Goal: Transaction & Acquisition: Purchase product/service

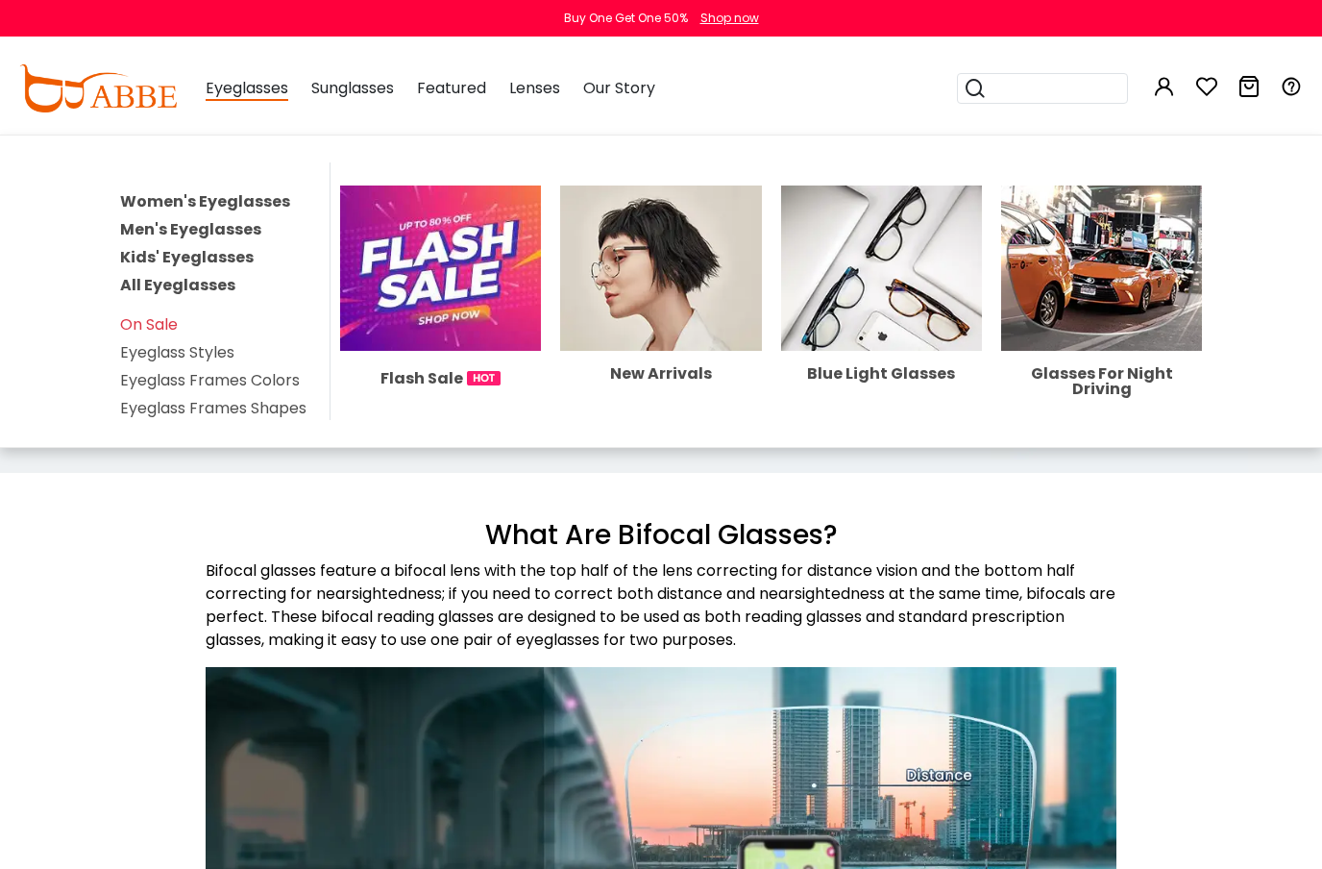
click at [219, 230] on link "Men's Eyeglasses" at bounding box center [190, 229] width 141 height 22
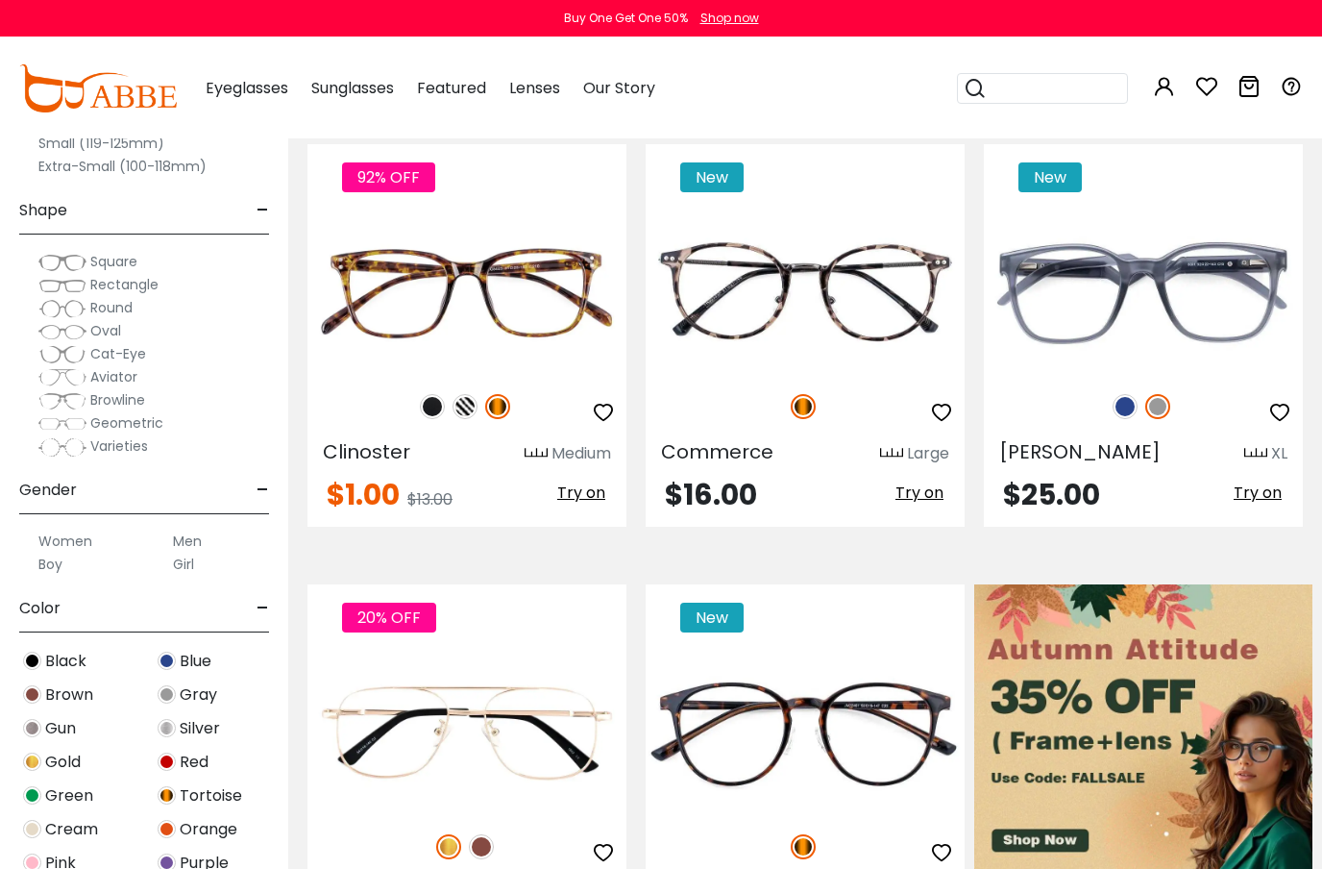
scroll to position [425, 0]
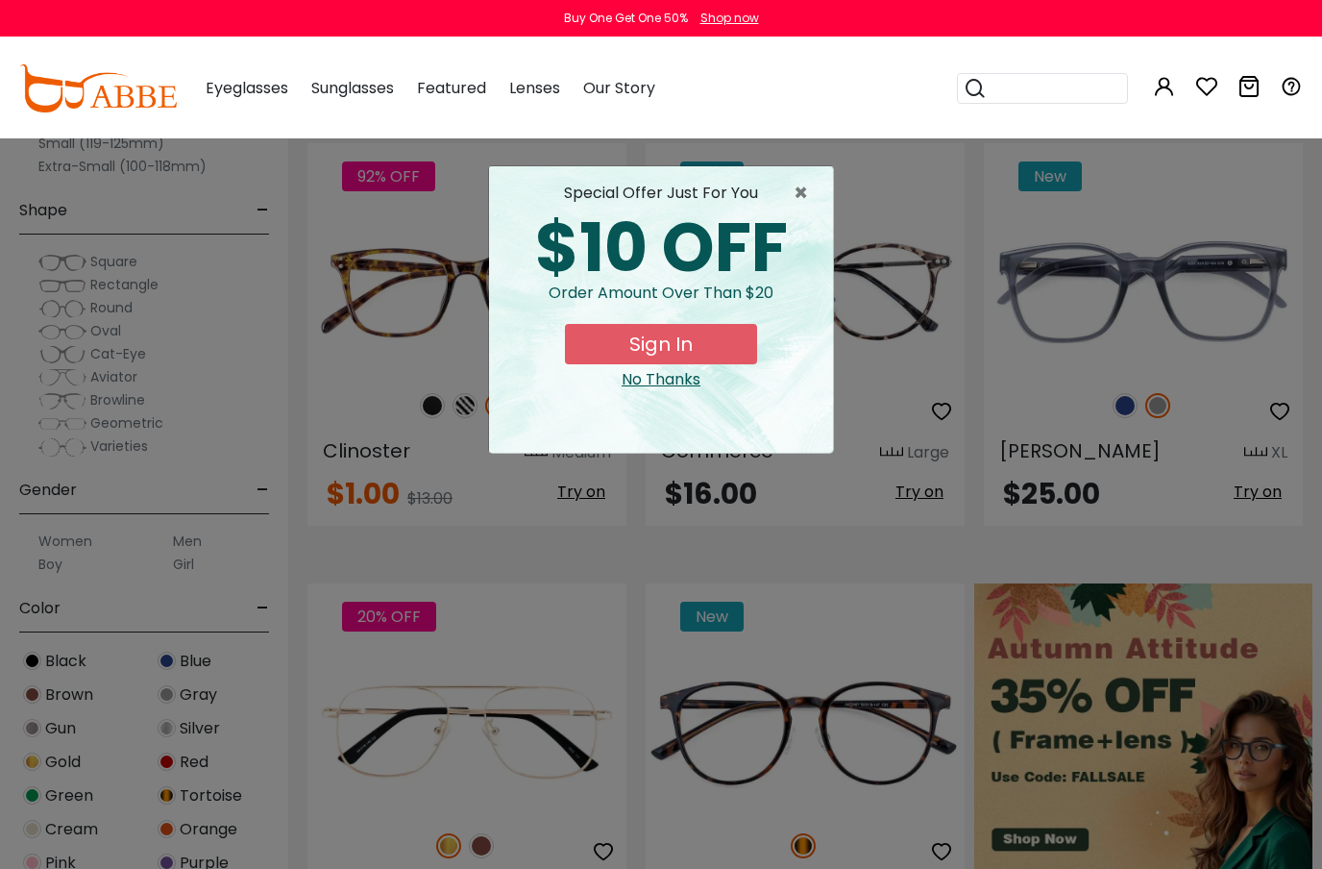
click at [190, 542] on div "× special offer just for you $10 OFF Order amount over than $20 Sign In No Than…" at bounding box center [661, 434] width 1322 height 869
click at [658, 378] on div "No Thanks" at bounding box center [660, 379] width 313 height 23
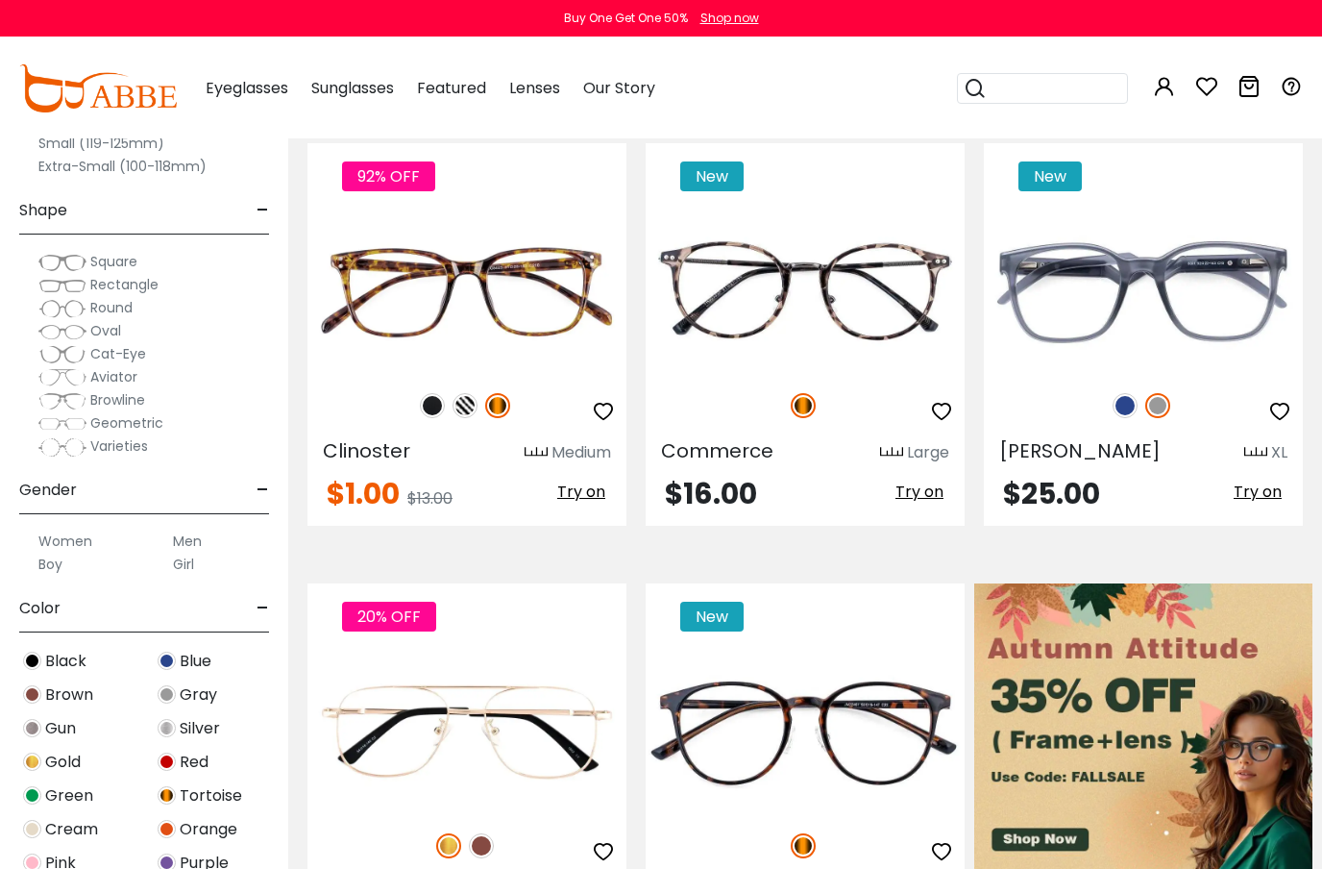
click at [188, 545] on label "Men" at bounding box center [187, 540] width 29 height 23
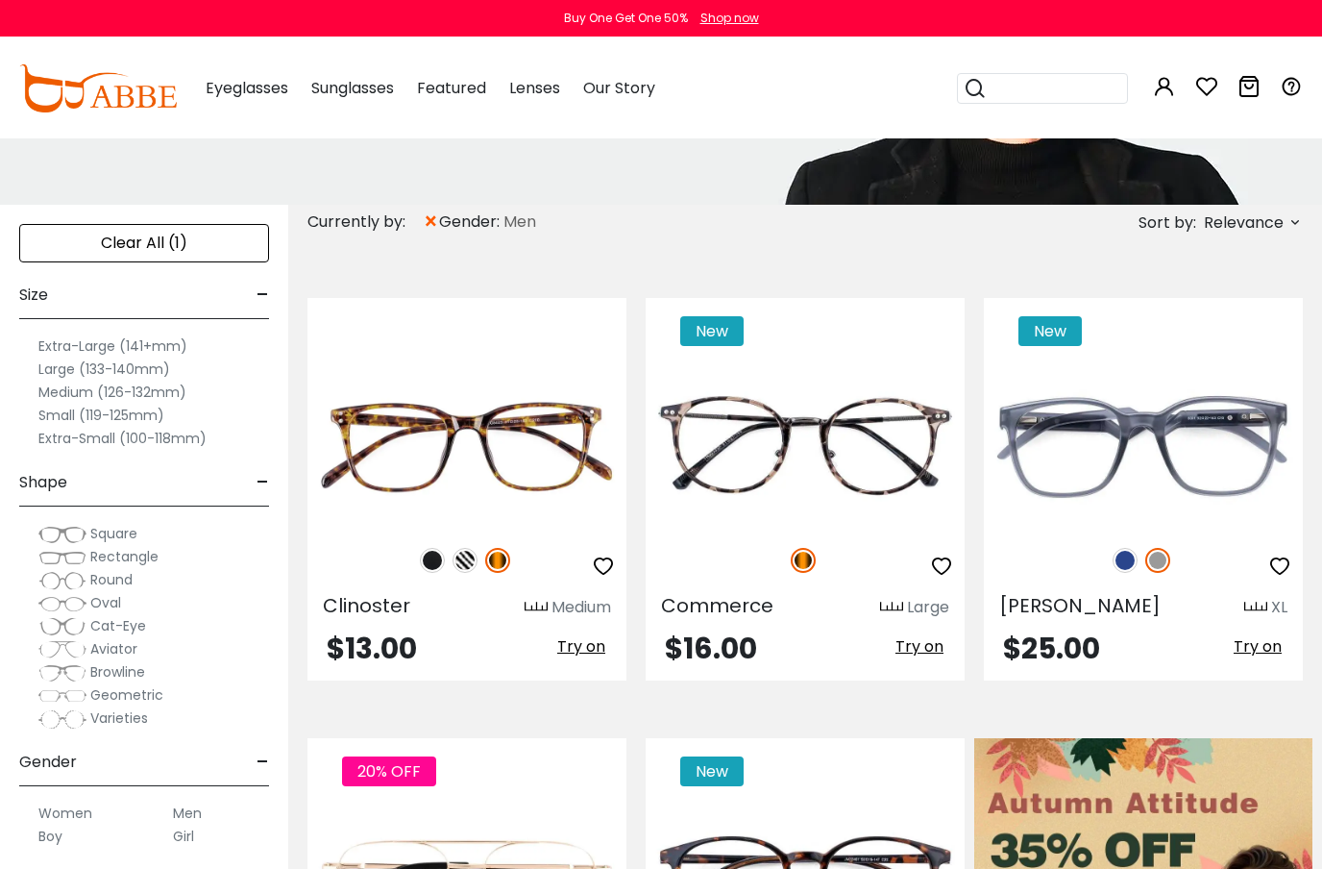
scroll to position [271, 0]
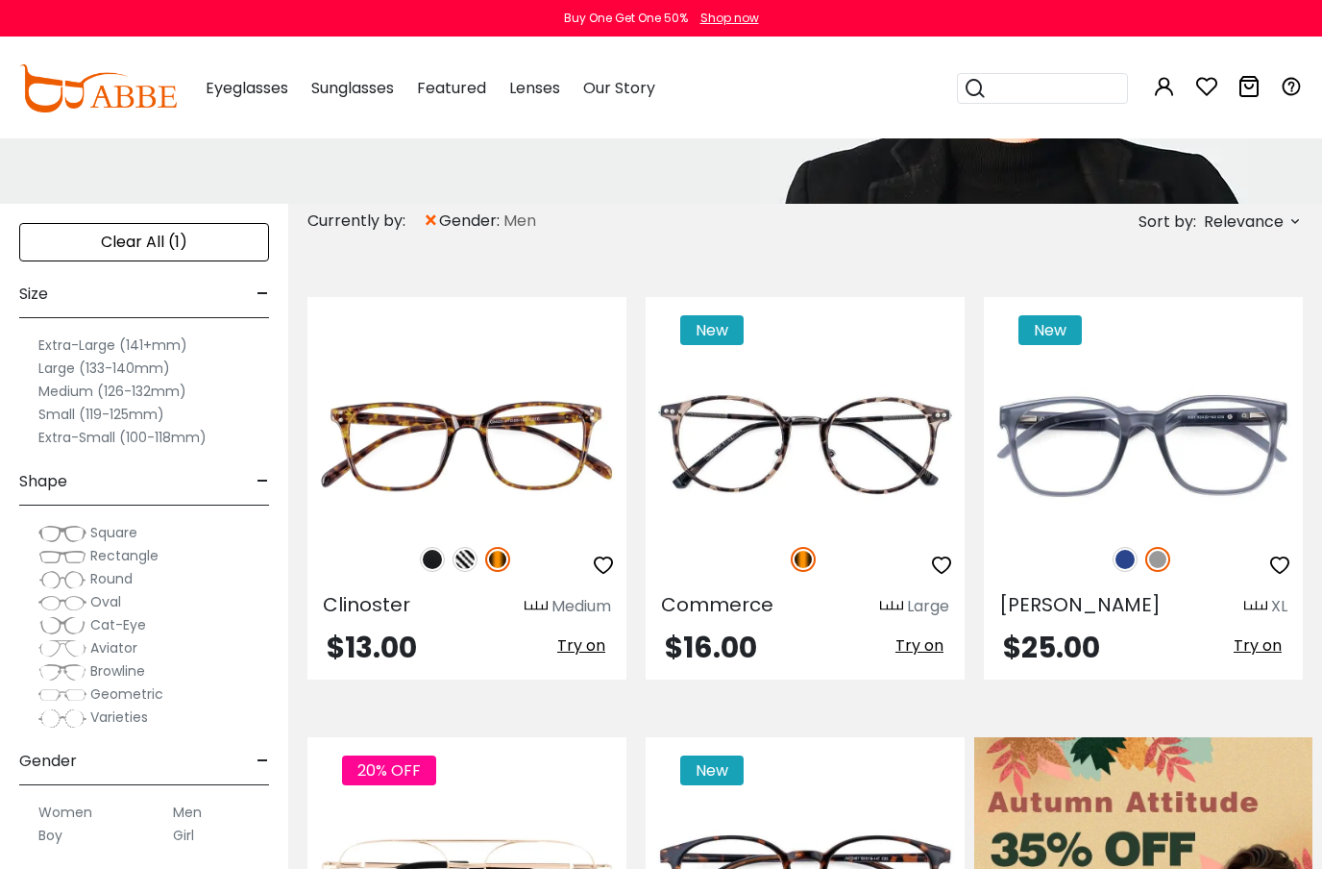
click at [83, 346] on label "Extra-Large (141+mm)" at bounding box center [112, 344] width 149 height 23
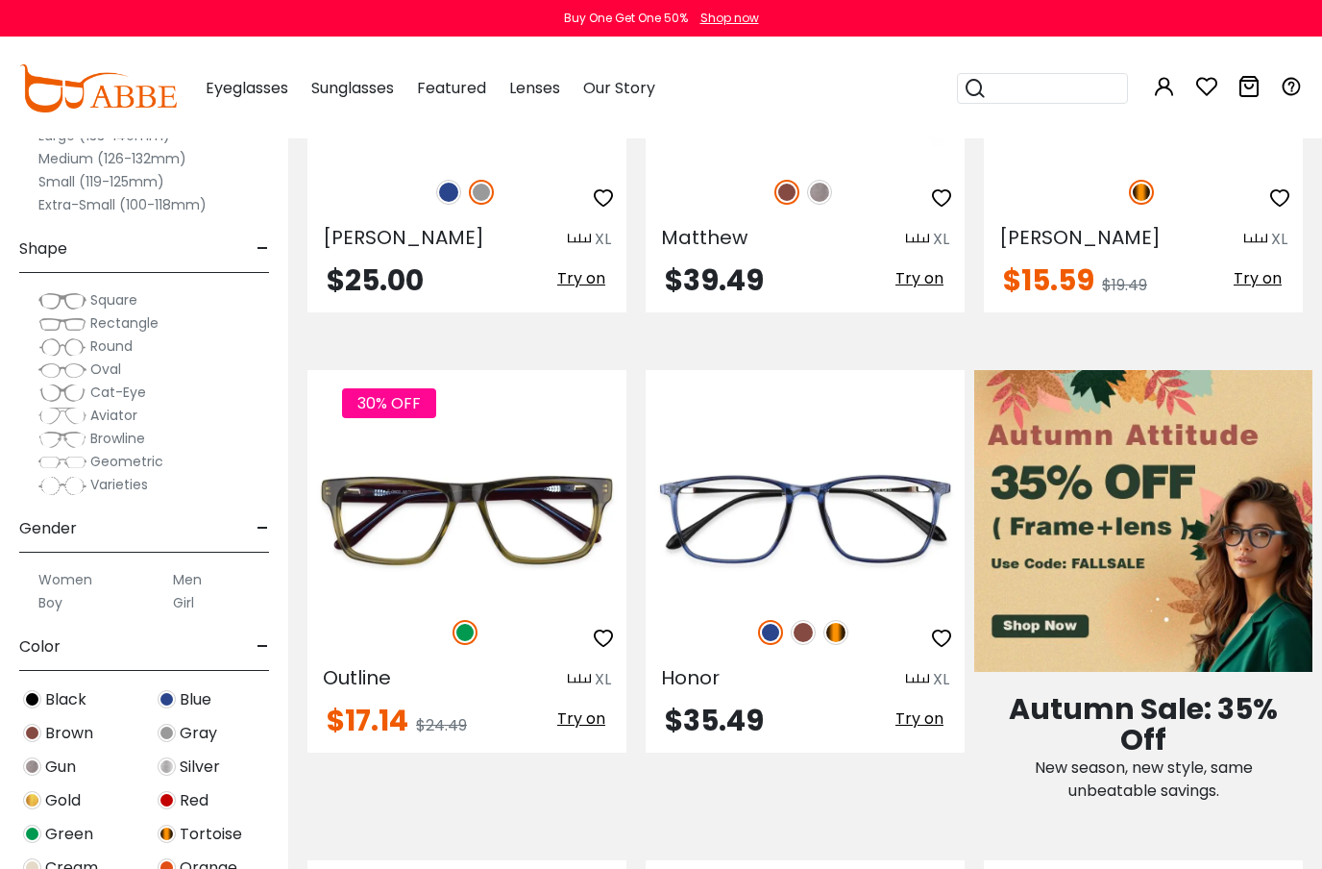
scroll to position [639, 0]
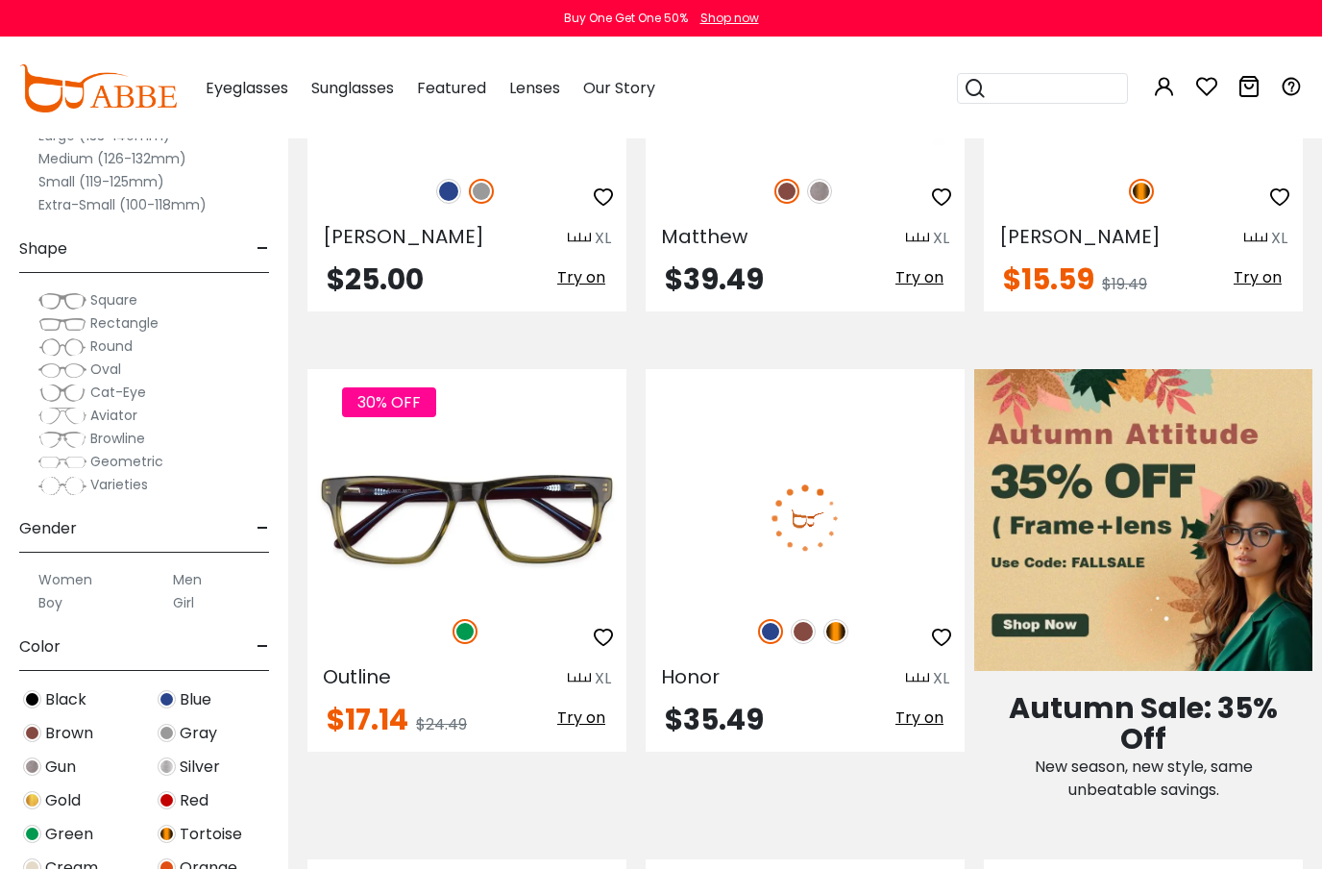
click at [802, 633] on img at bounding box center [803, 631] width 25 height 25
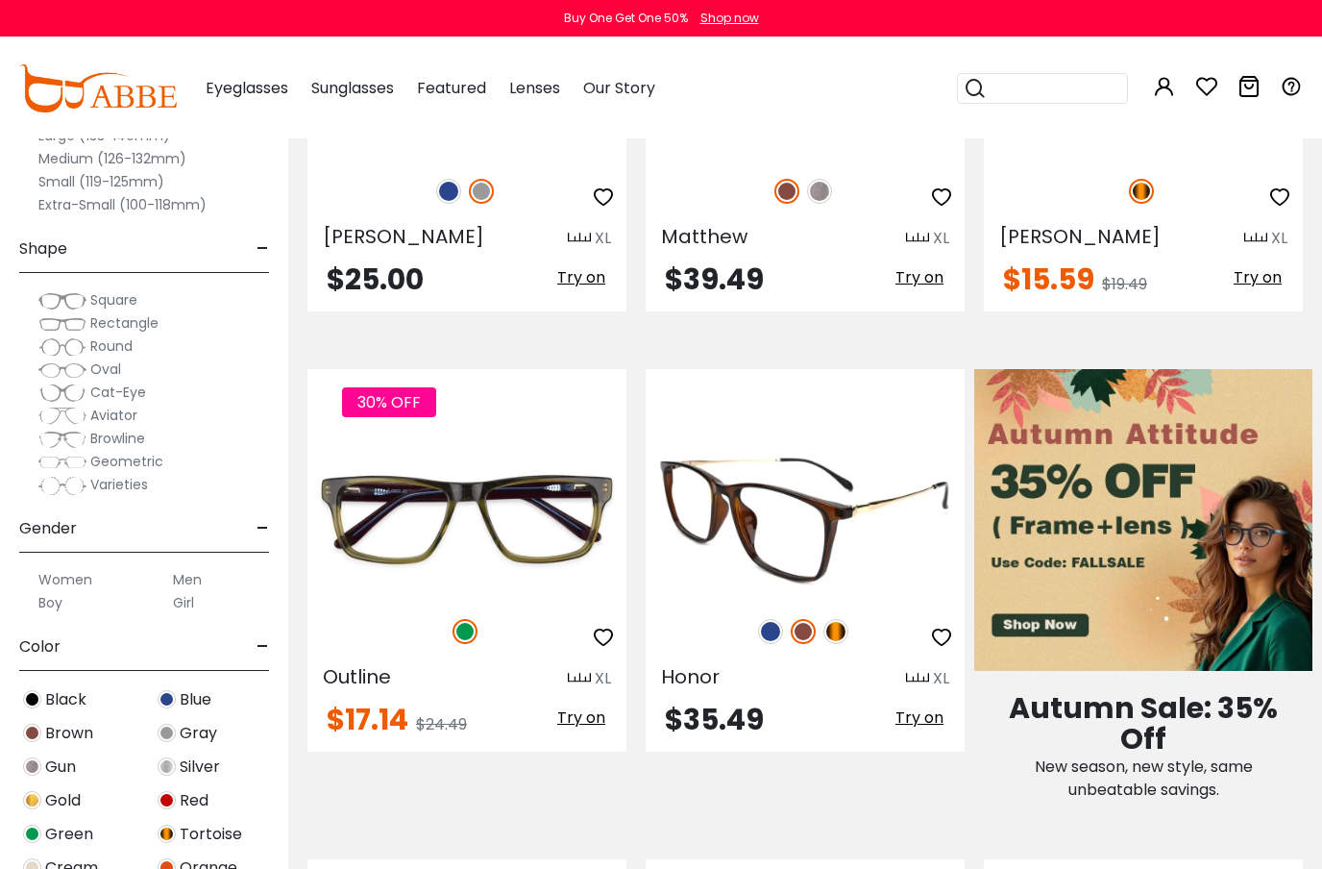
click at [832, 628] on img at bounding box center [835, 631] width 25 height 25
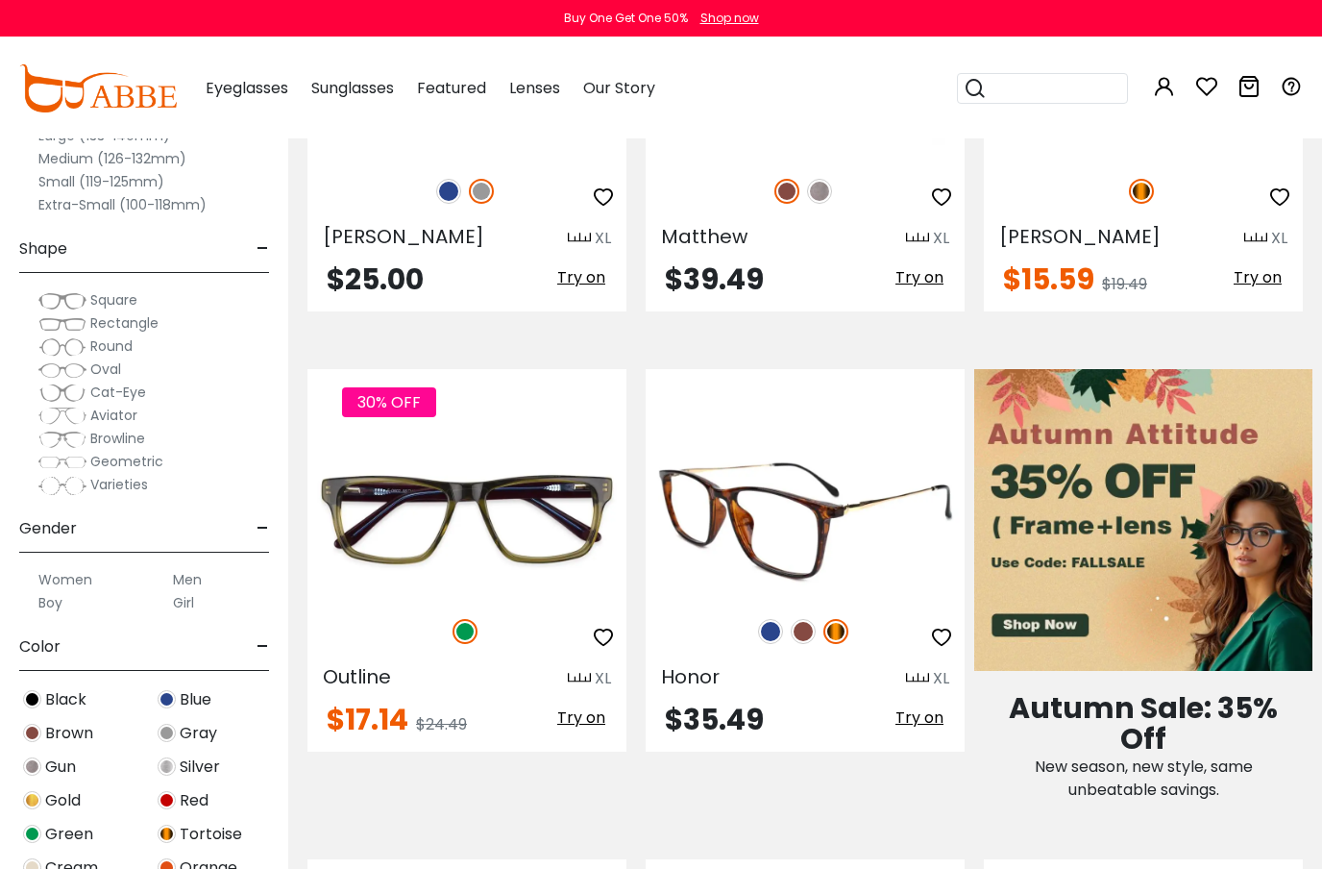
click at [769, 636] on img at bounding box center [770, 631] width 25 height 25
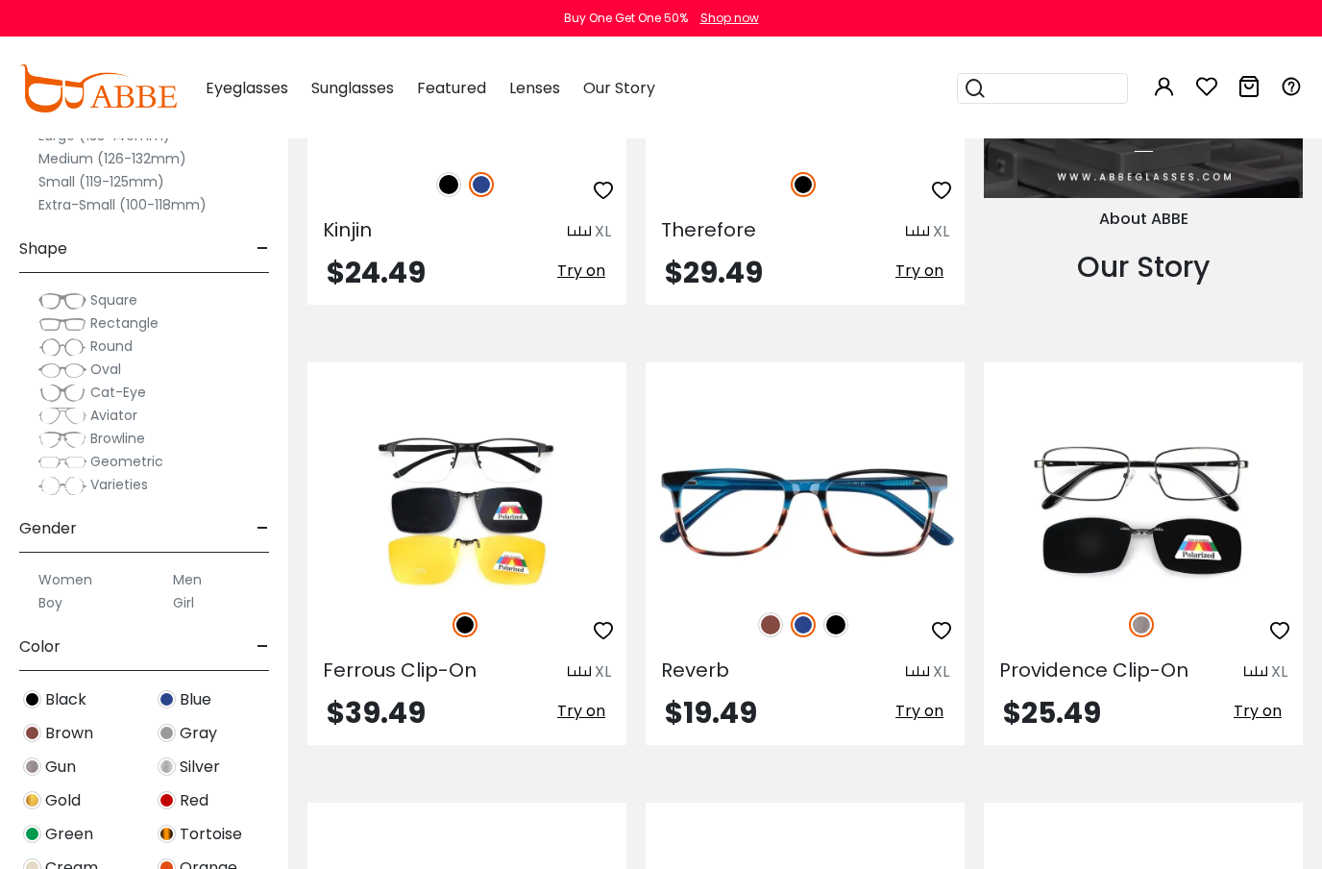
scroll to position [2049, 0]
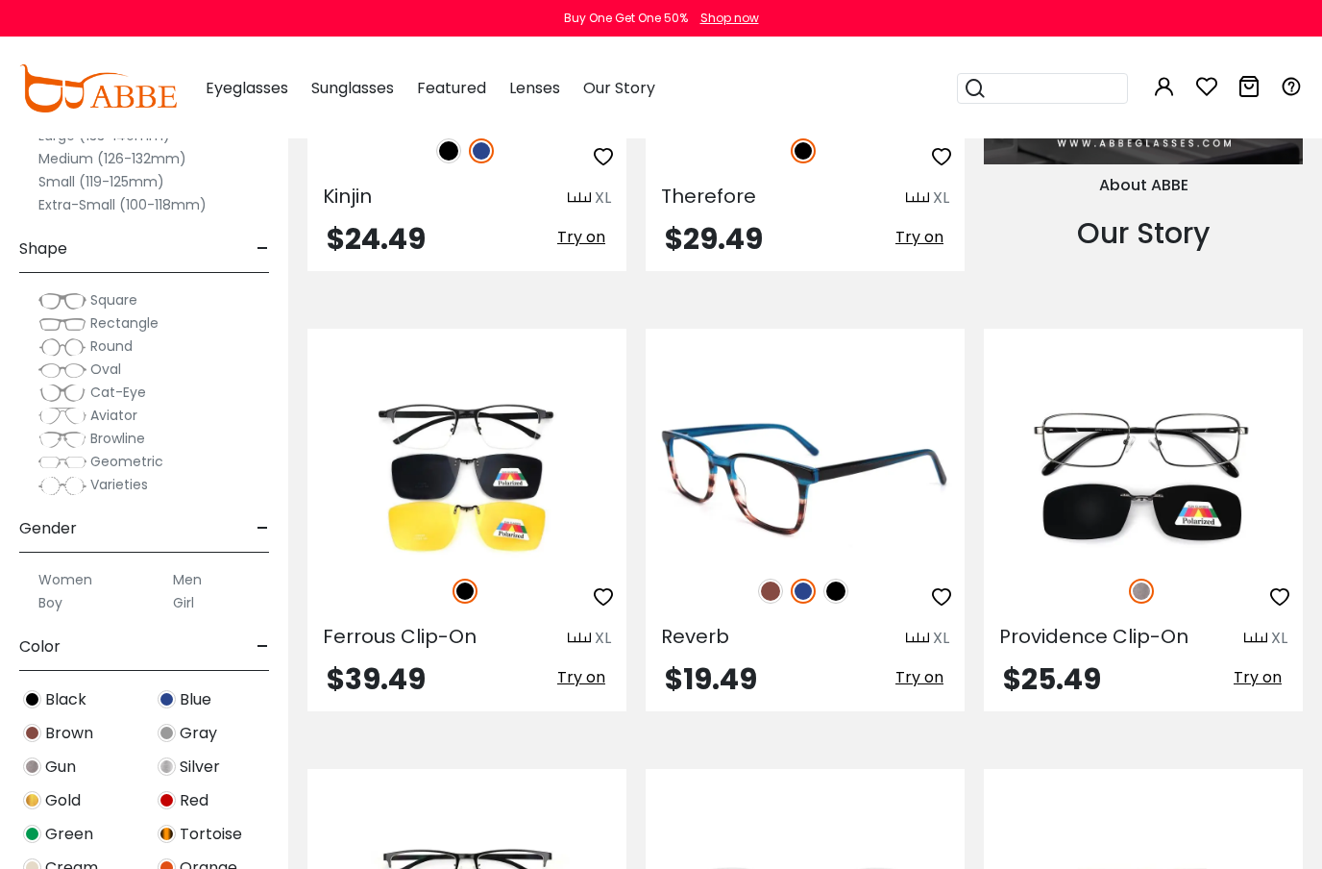
click at [767, 600] on img at bounding box center [770, 590] width 25 height 25
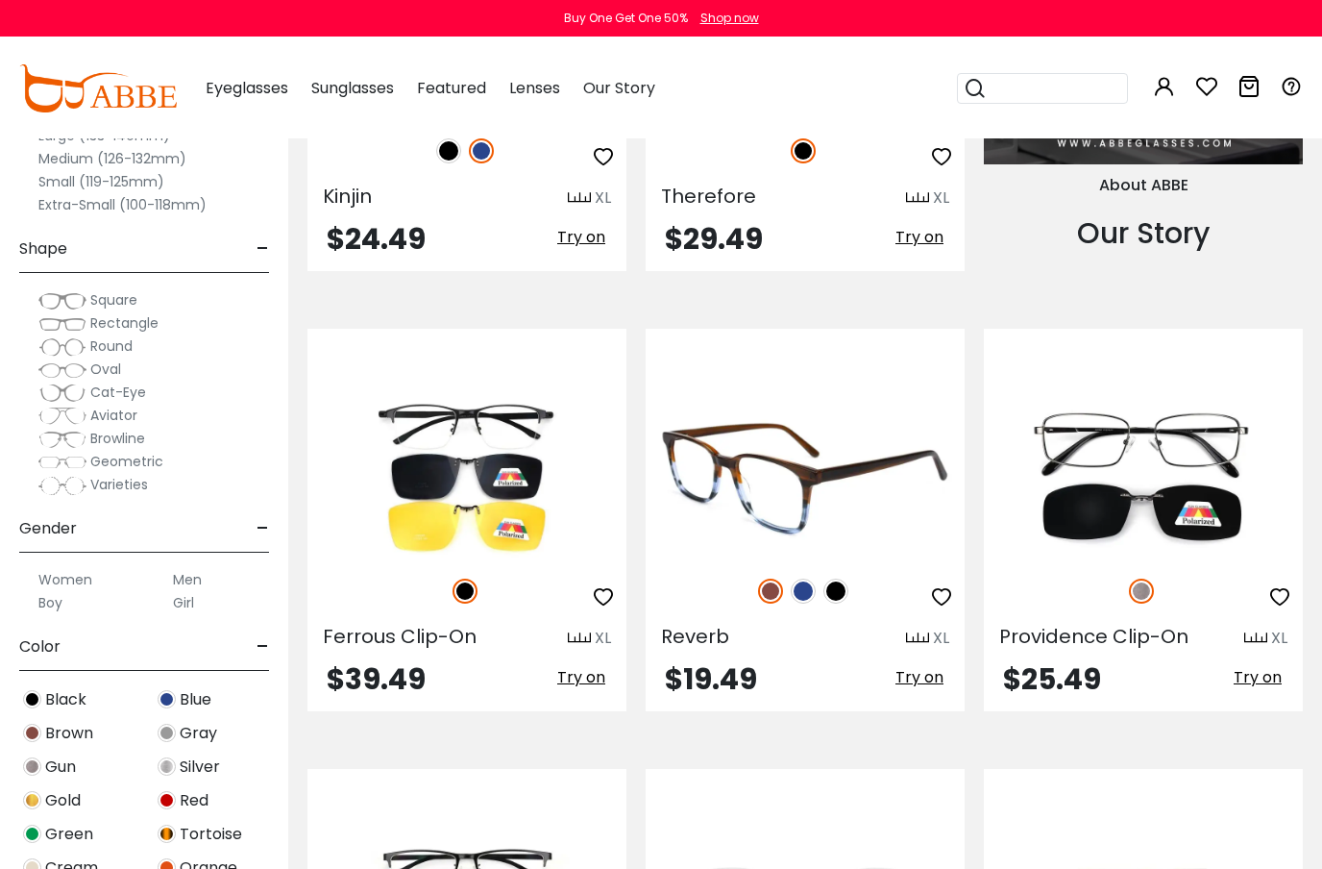
click at [833, 596] on img at bounding box center [835, 590] width 25 height 25
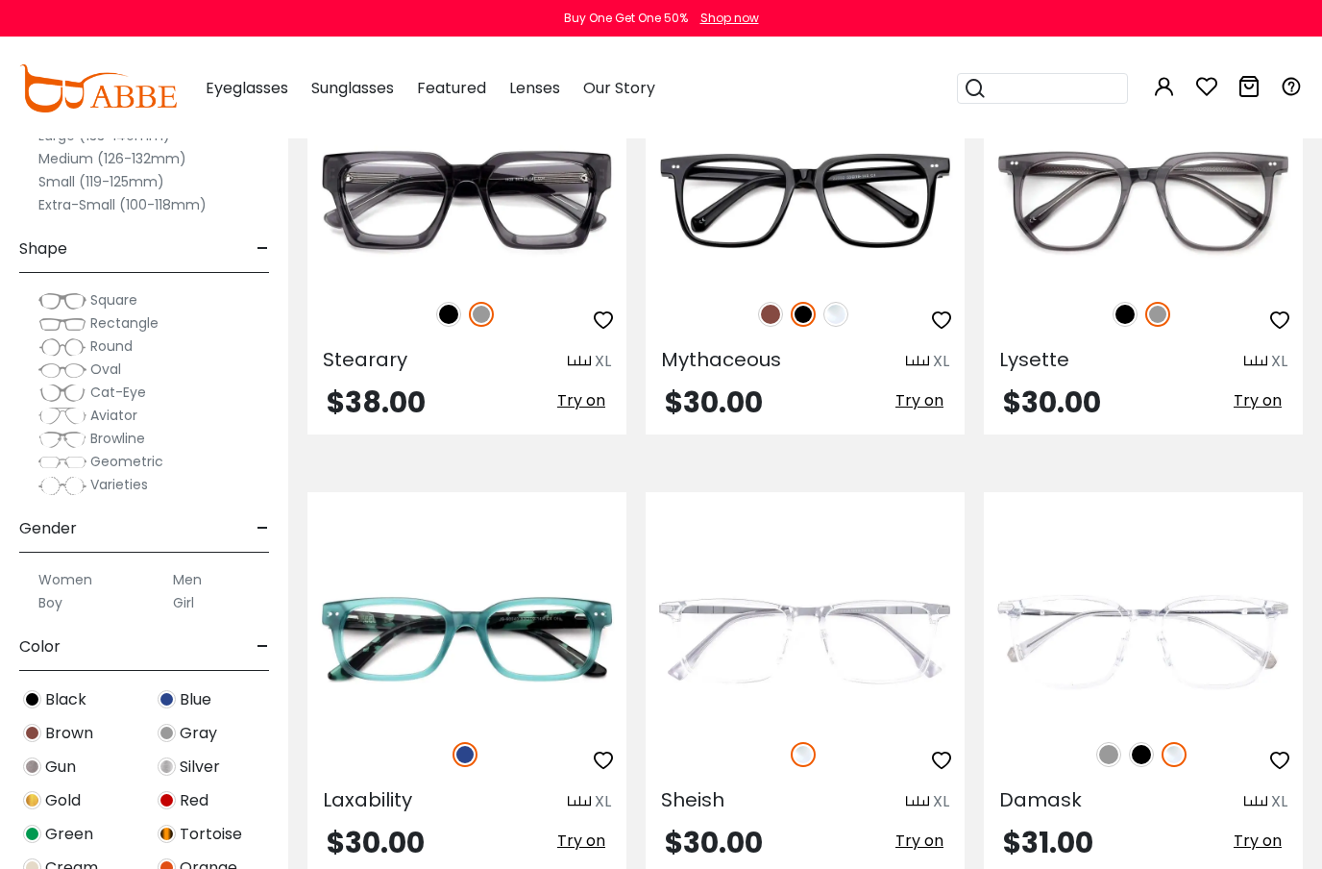
scroll to position [5846, 0]
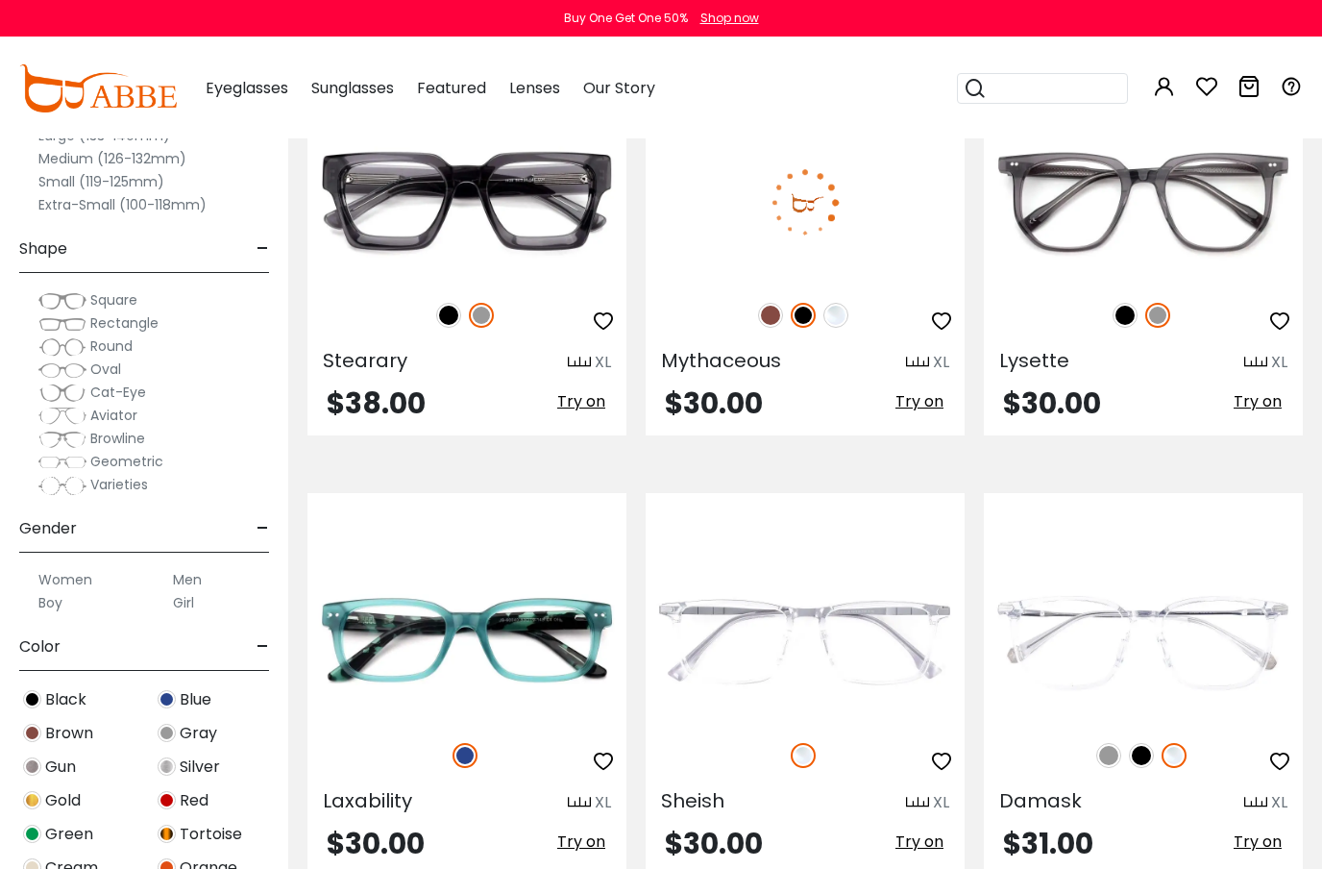
click at [824, 196] on img at bounding box center [805, 201] width 319 height 159
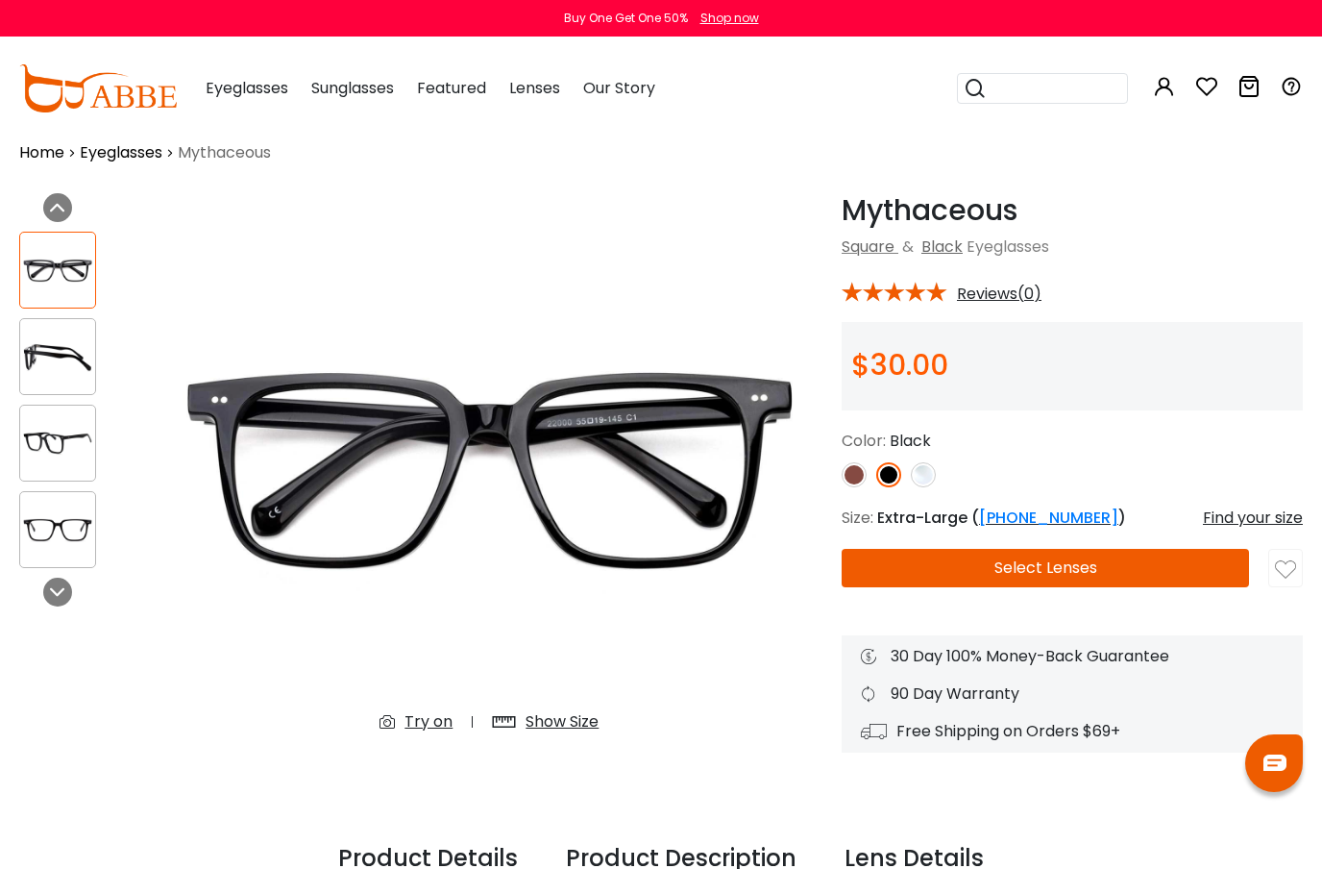
scroll to position [29, 0]
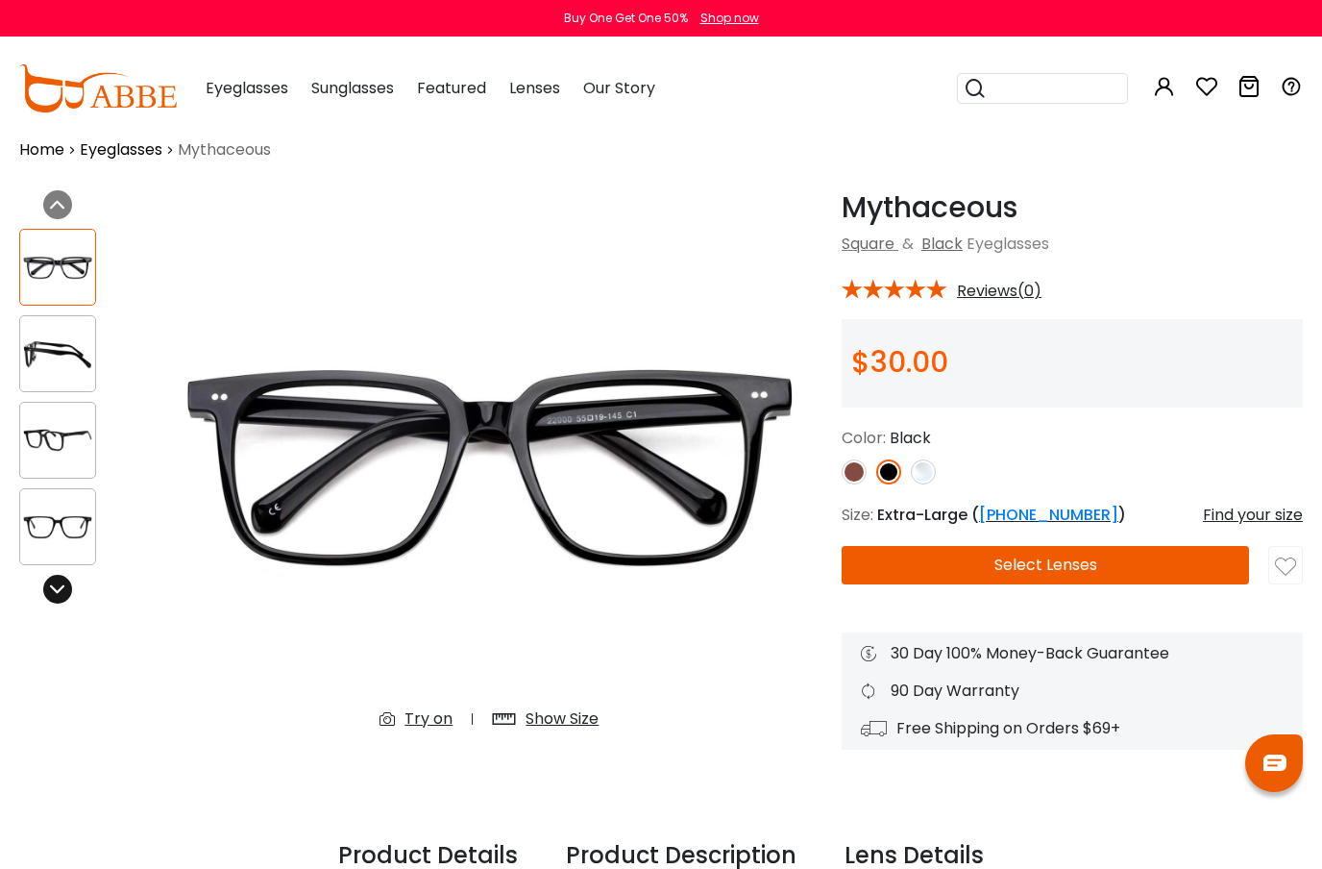
click at [57, 589] on icon at bounding box center [57, 588] width 15 height 15
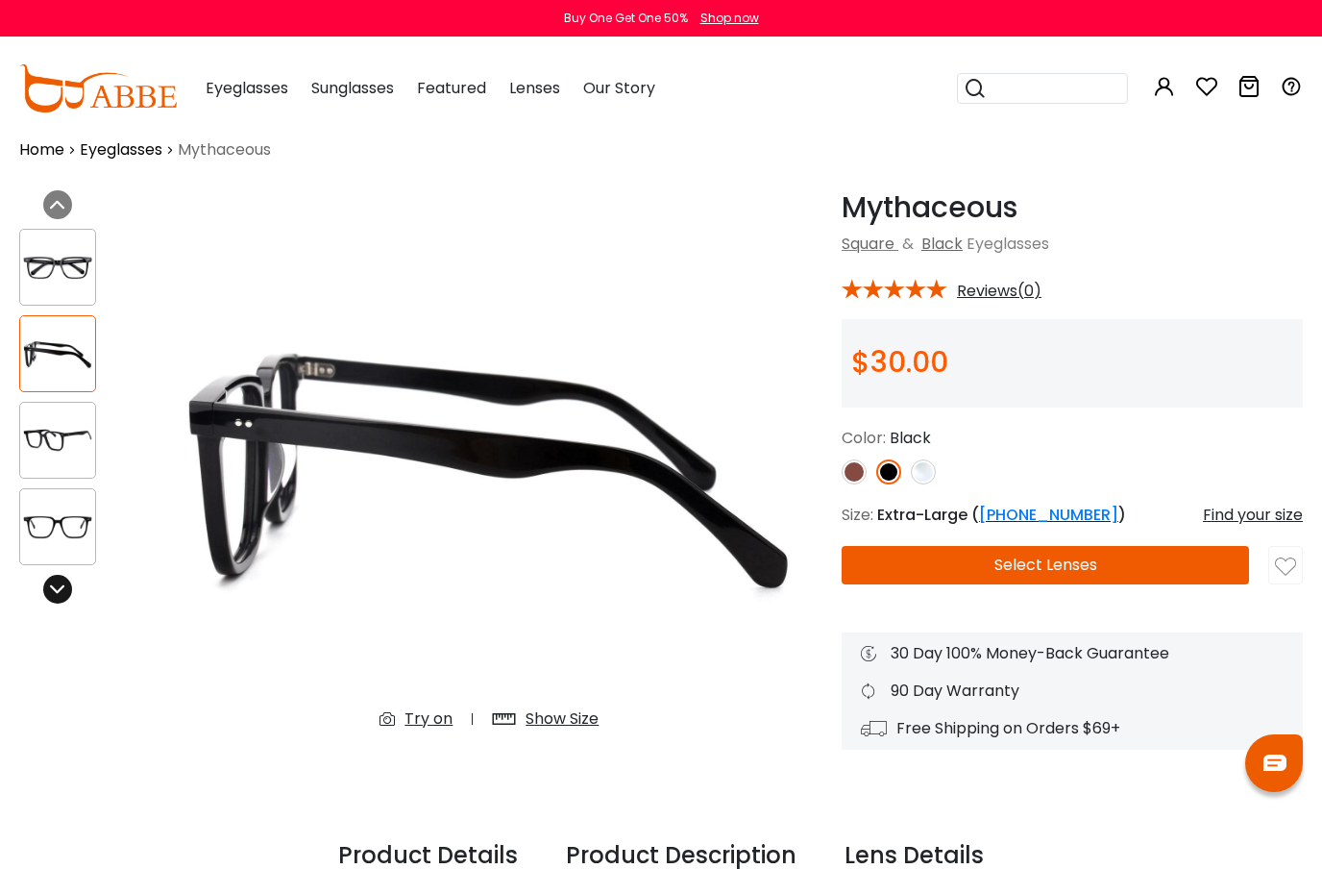
click at [57, 589] on icon at bounding box center [57, 588] width 15 height 15
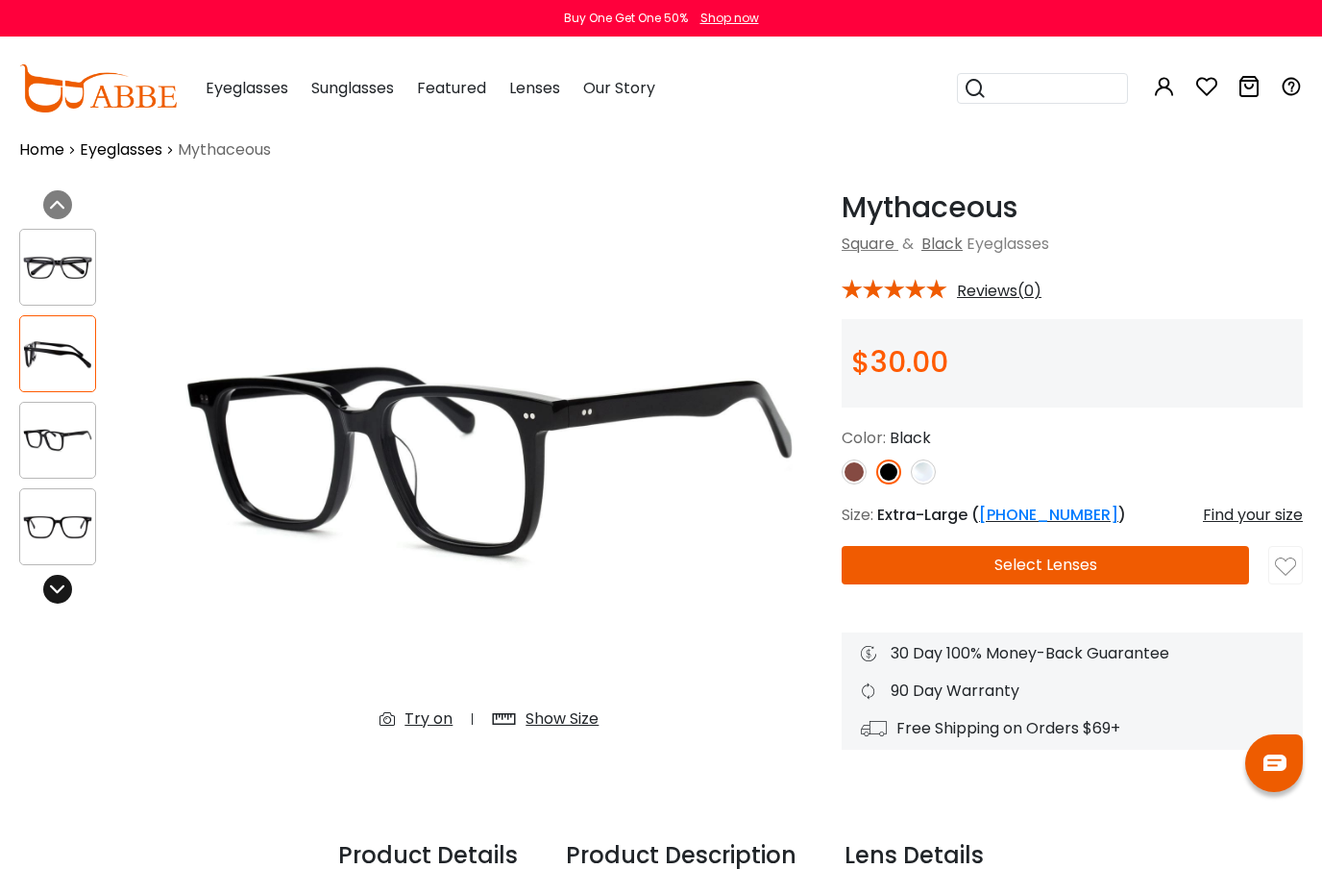
click at [57, 589] on icon at bounding box center [57, 588] width 15 height 15
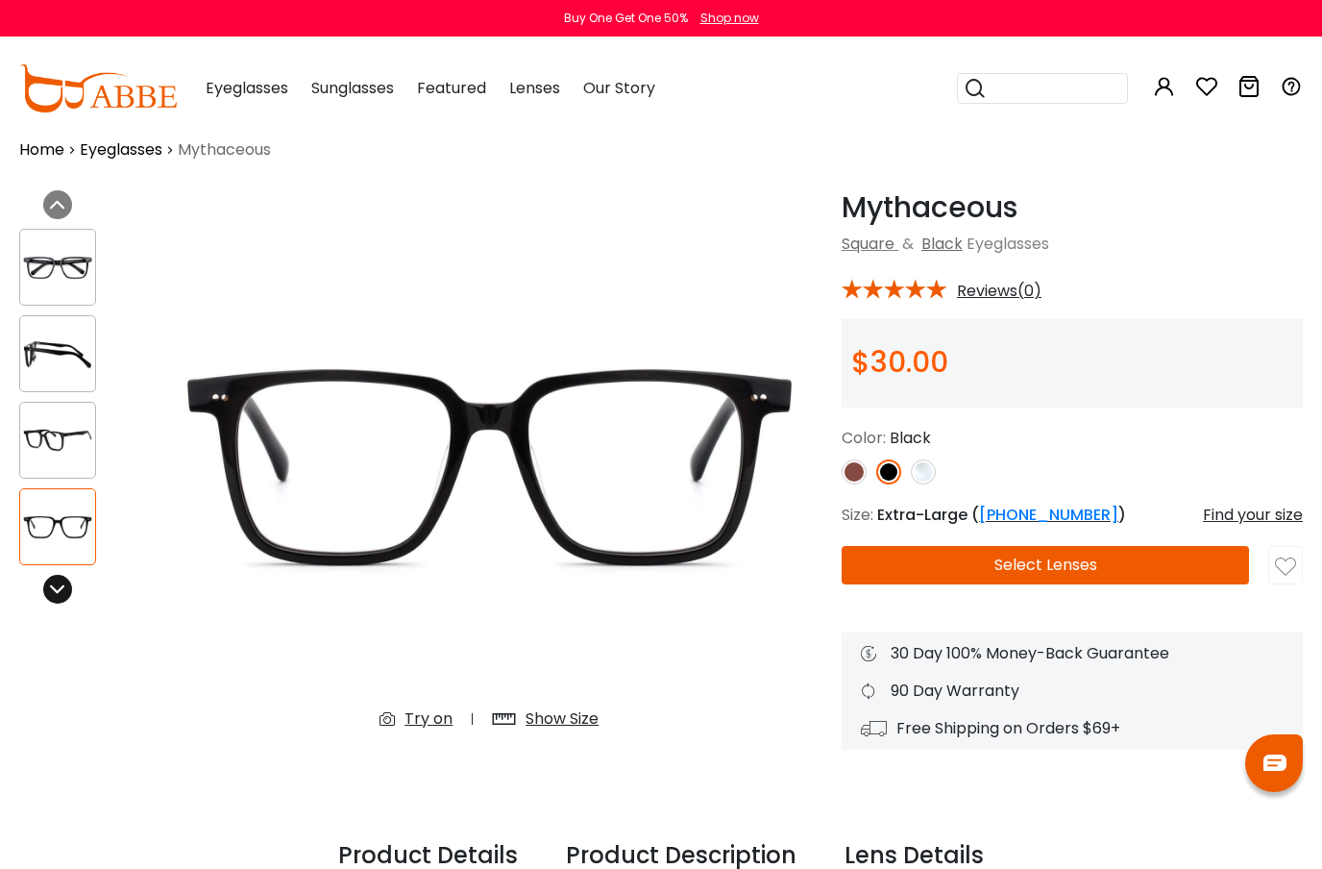
click at [57, 589] on icon at bounding box center [57, 588] width 15 height 15
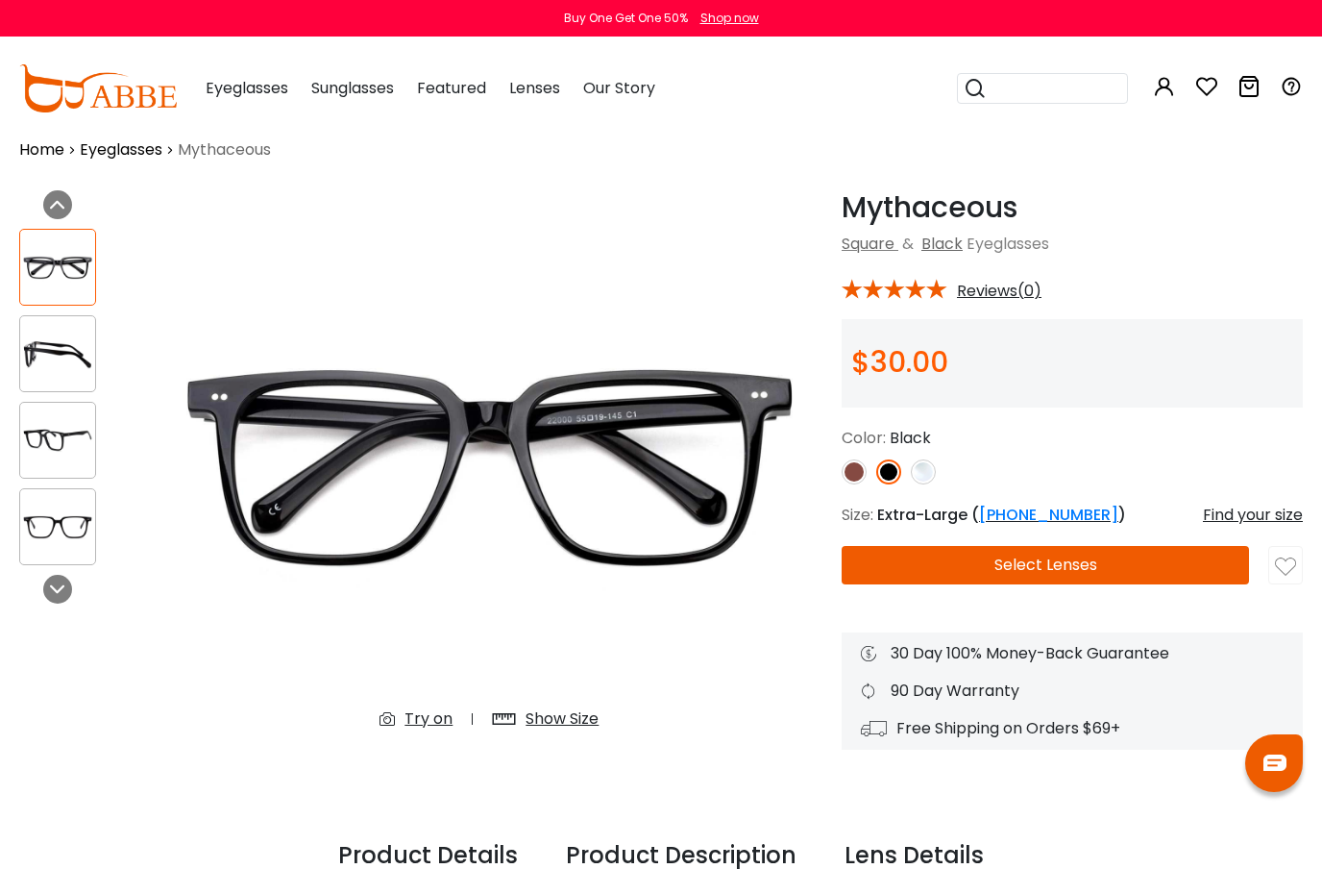
click at [1134, 555] on button "Select Lenses" at bounding box center [1045, 565] width 407 height 38
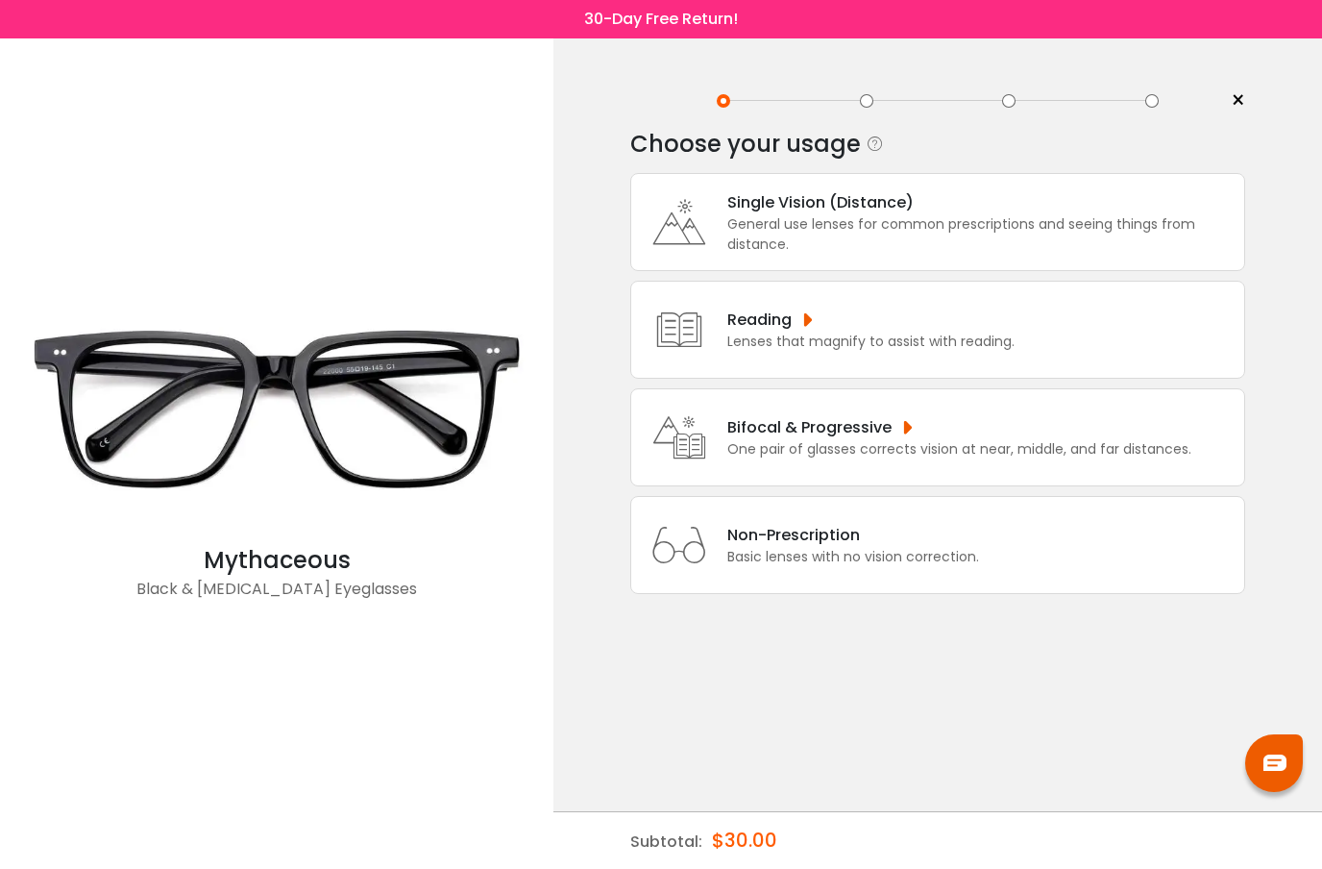
click at [902, 343] on div "Lenses that magnify to assist with reading." at bounding box center [870, 341] width 287 height 20
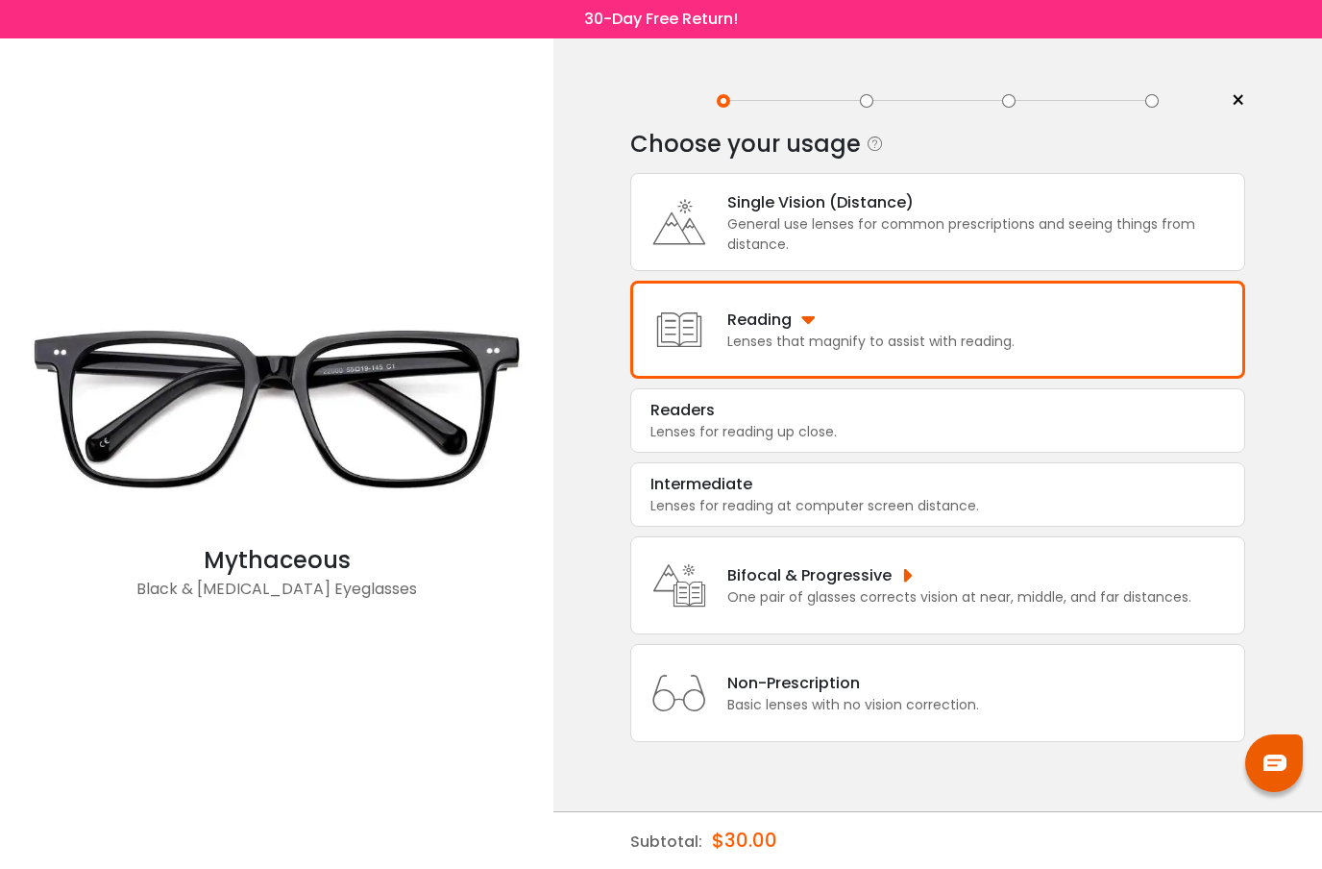
click at [790, 587] on div "Bifocal & Progressive" at bounding box center [959, 575] width 464 height 24
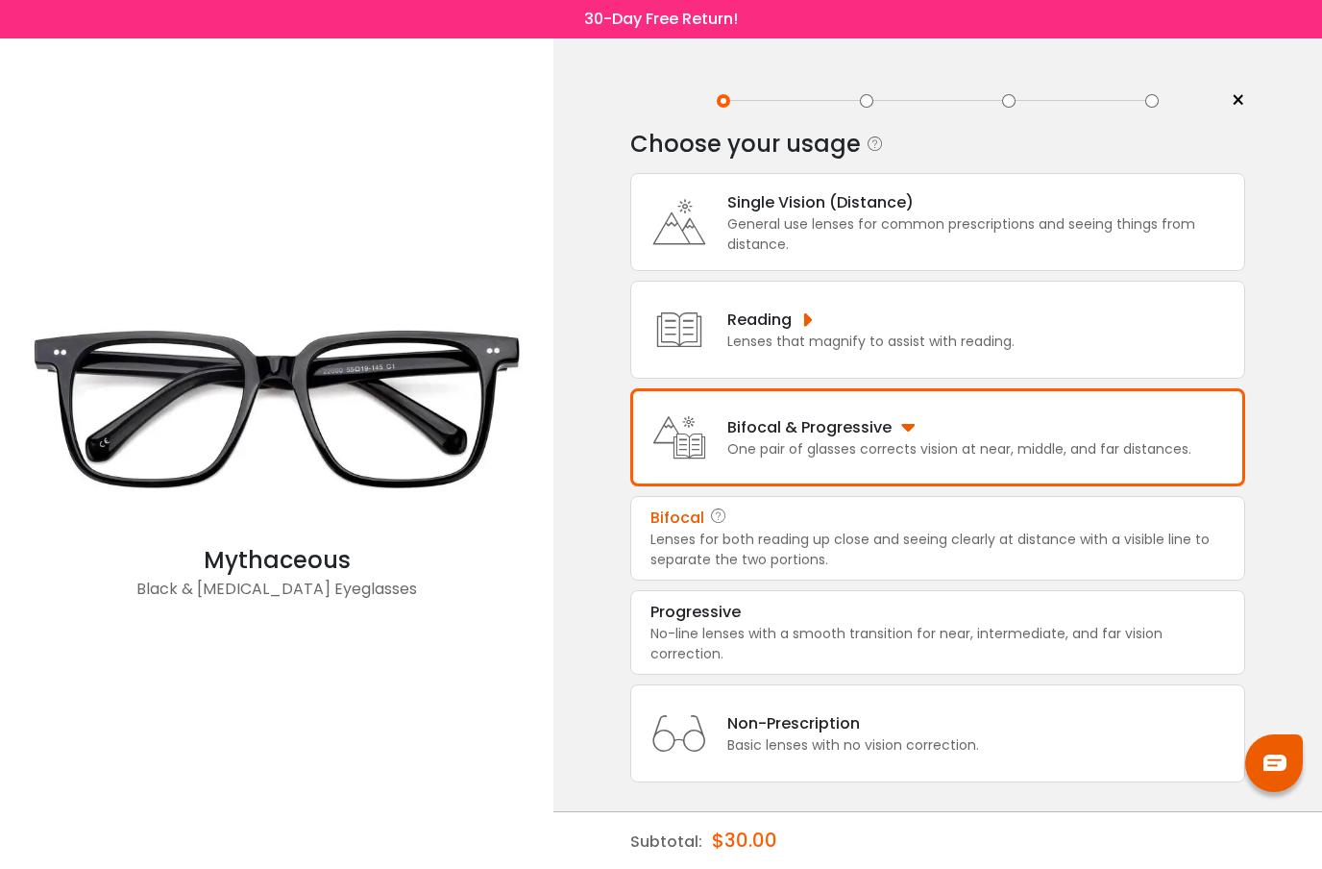
click at [776, 564] on div "Lenses for both reading up close and seeing clearly at distance with a visible …" at bounding box center [937, 549] width 575 height 40
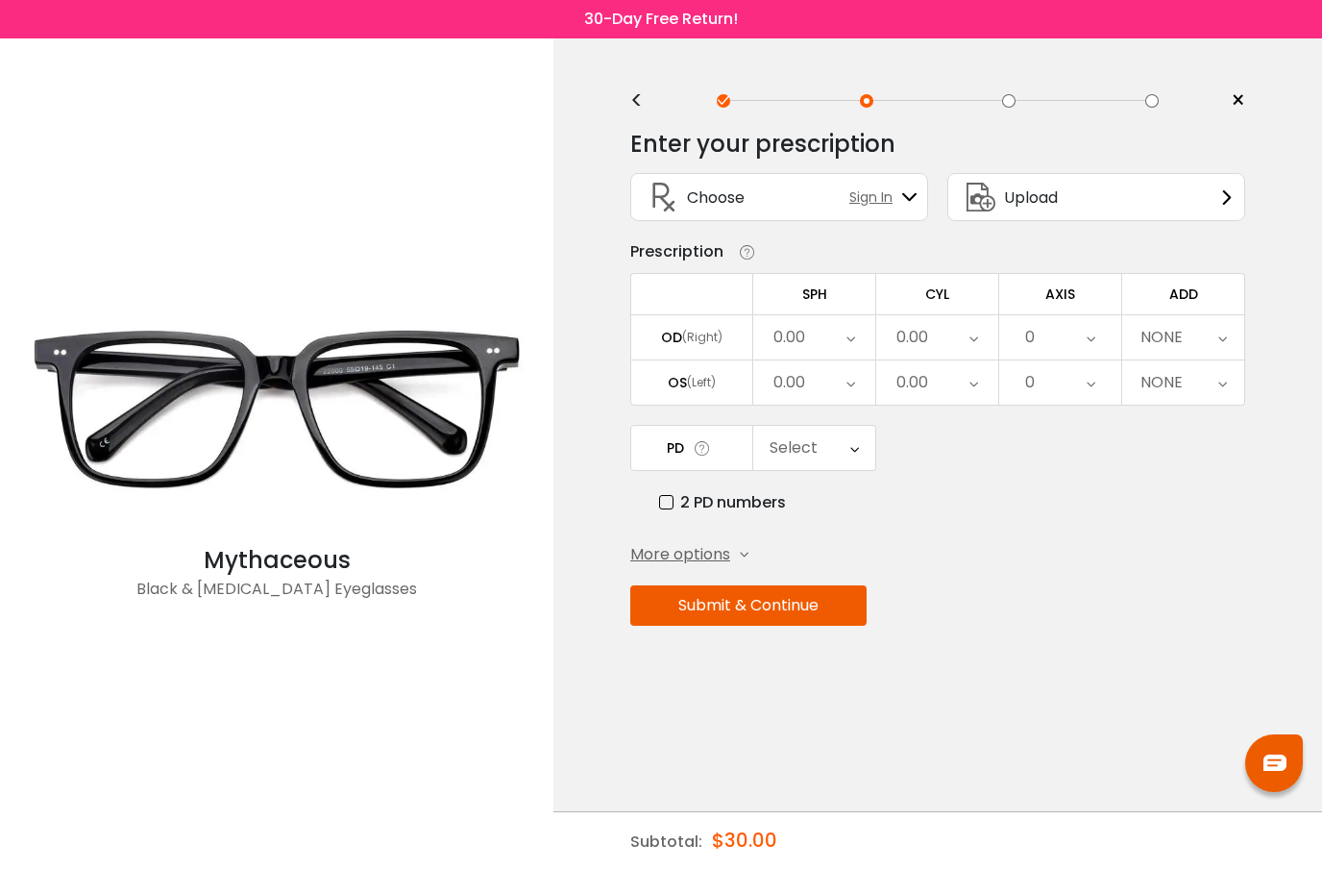
click at [849, 344] on icon at bounding box center [850, 337] width 9 height 44
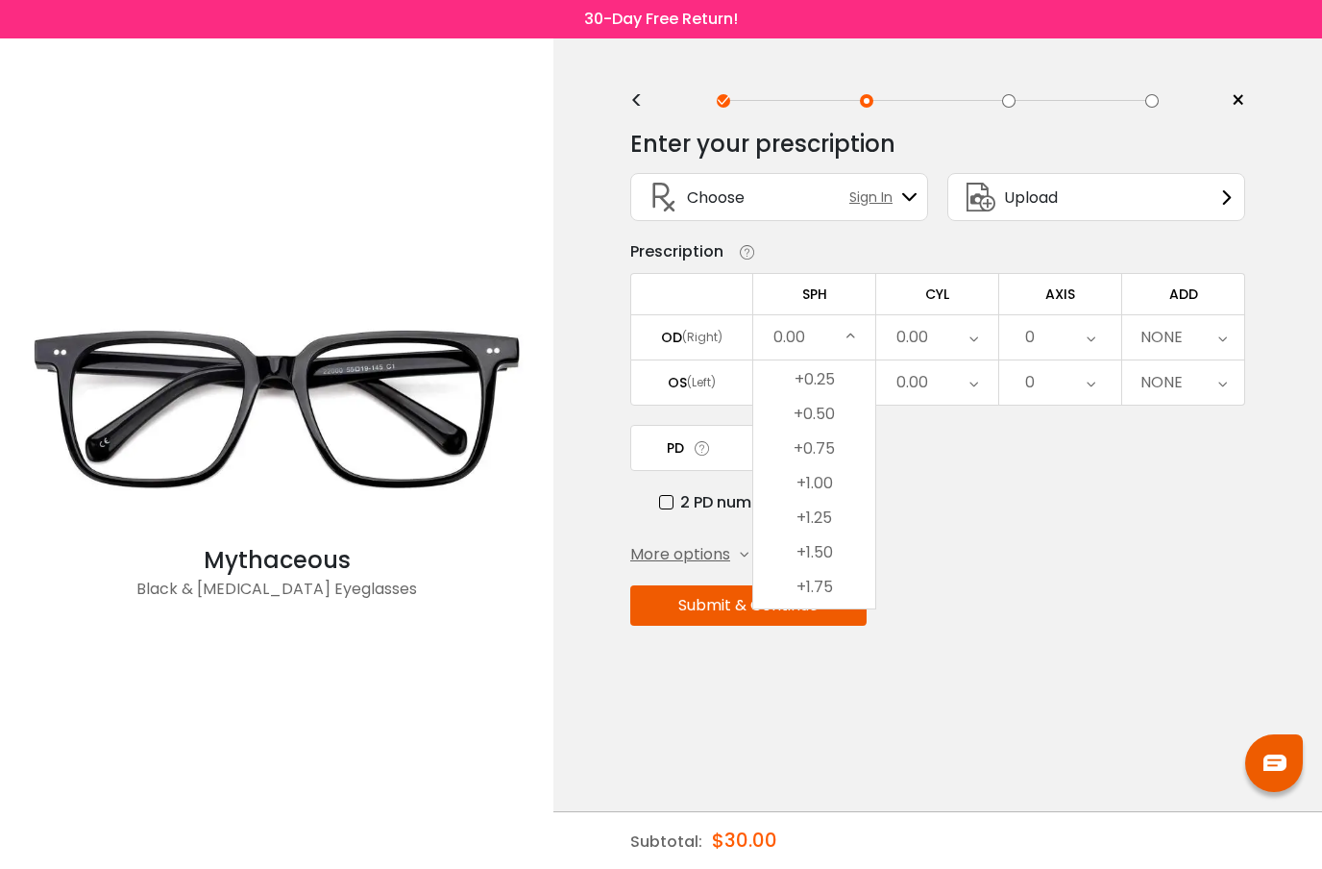
scroll to position [2835, 0]
click at [835, 597] on li "+1.75" at bounding box center [814, 586] width 122 height 35
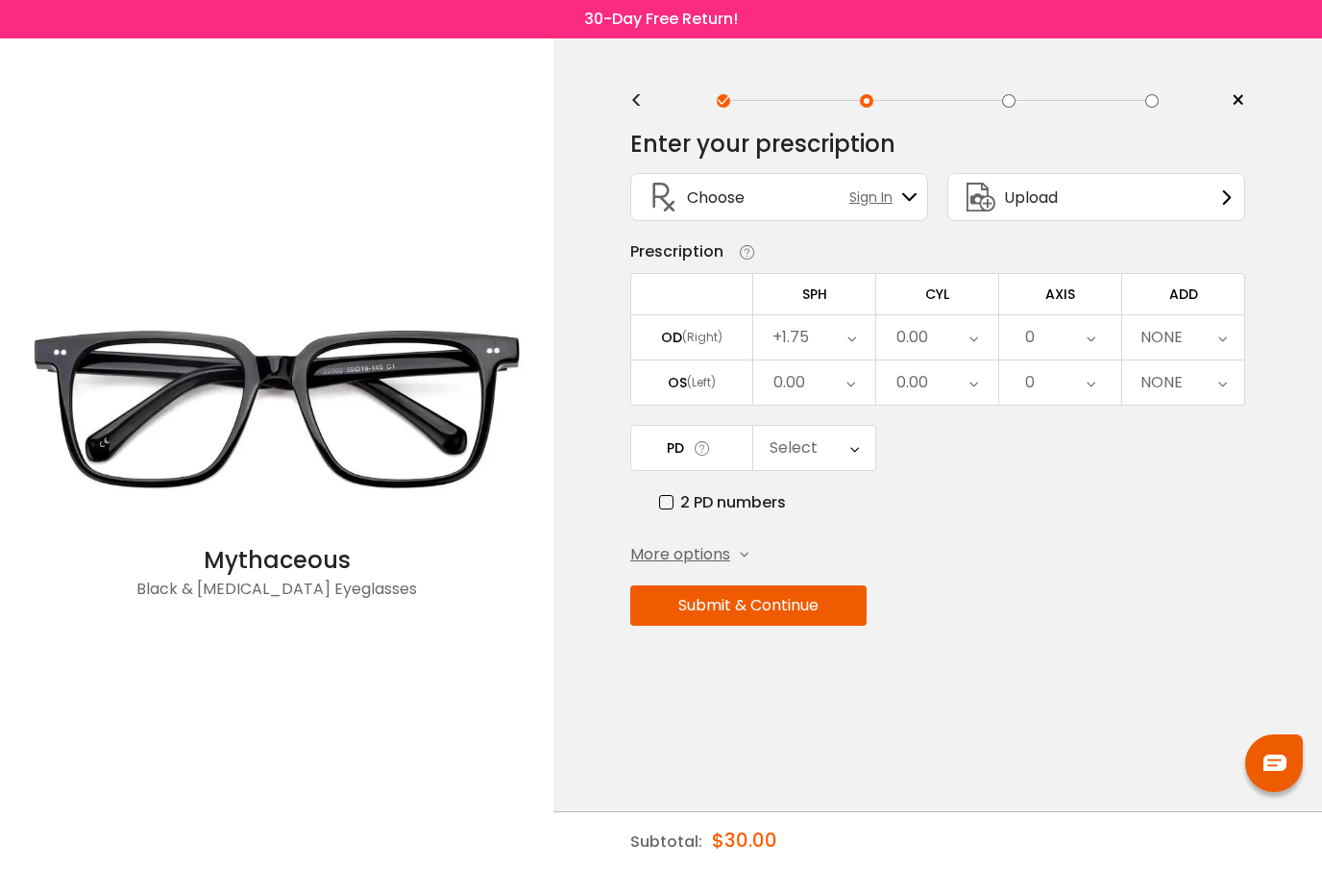
click at [850, 390] on icon at bounding box center [850, 382] width 9 height 44
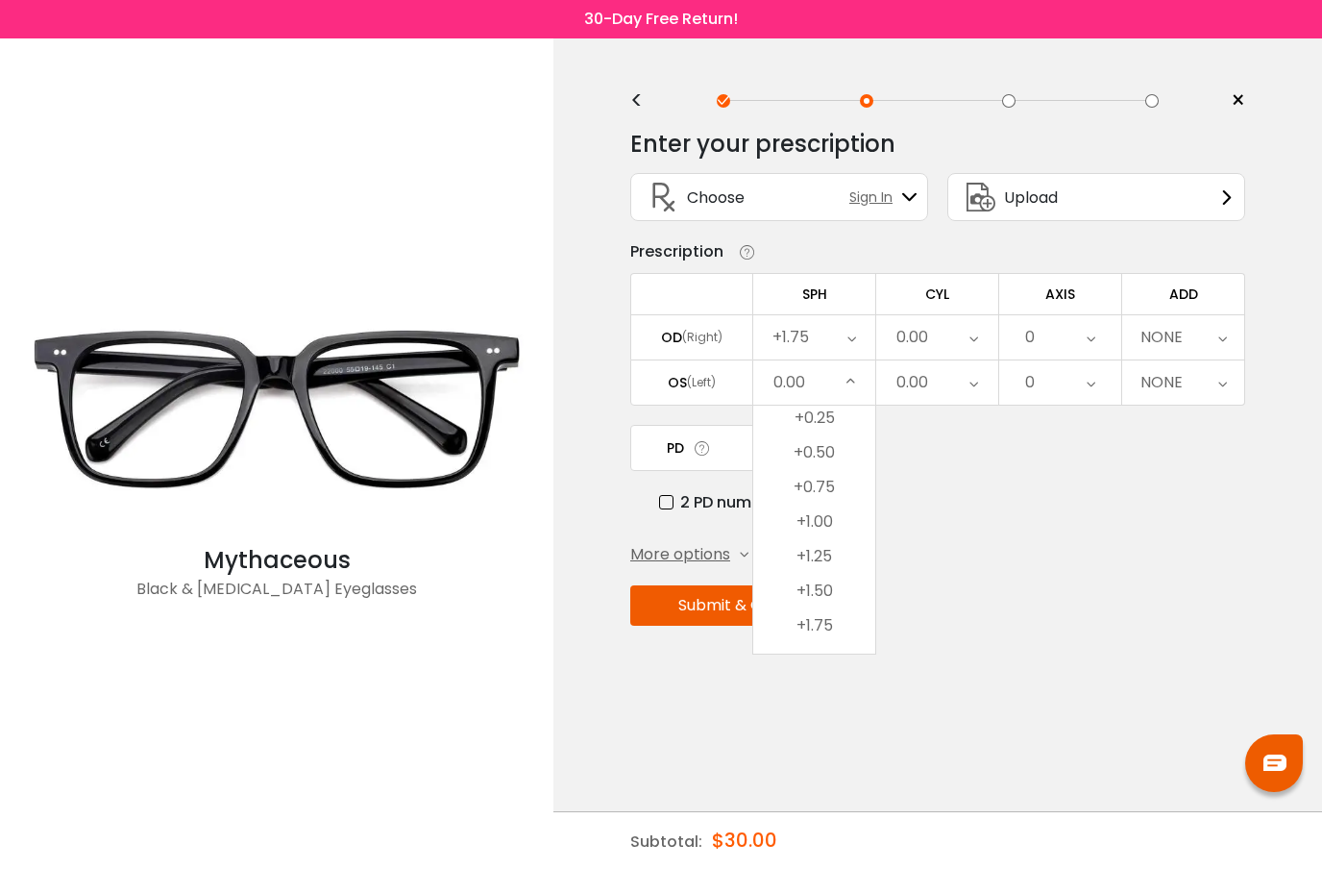
scroll to position [2872, 0]
click at [830, 598] on li "+1.75" at bounding box center [814, 594] width 122 height 35
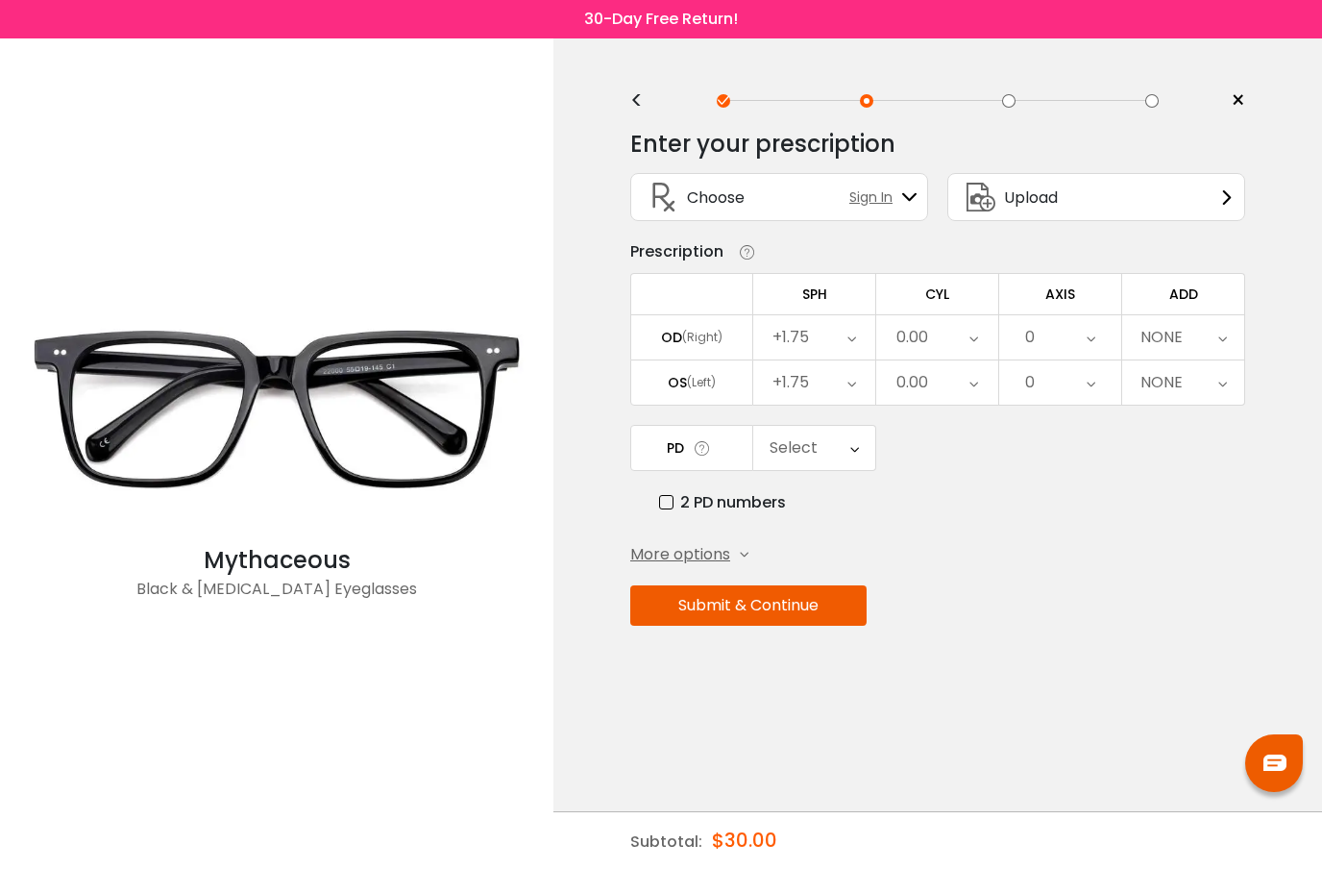
click at [971, 348] on icon at bounding box center [973, 337] width 9 height 44
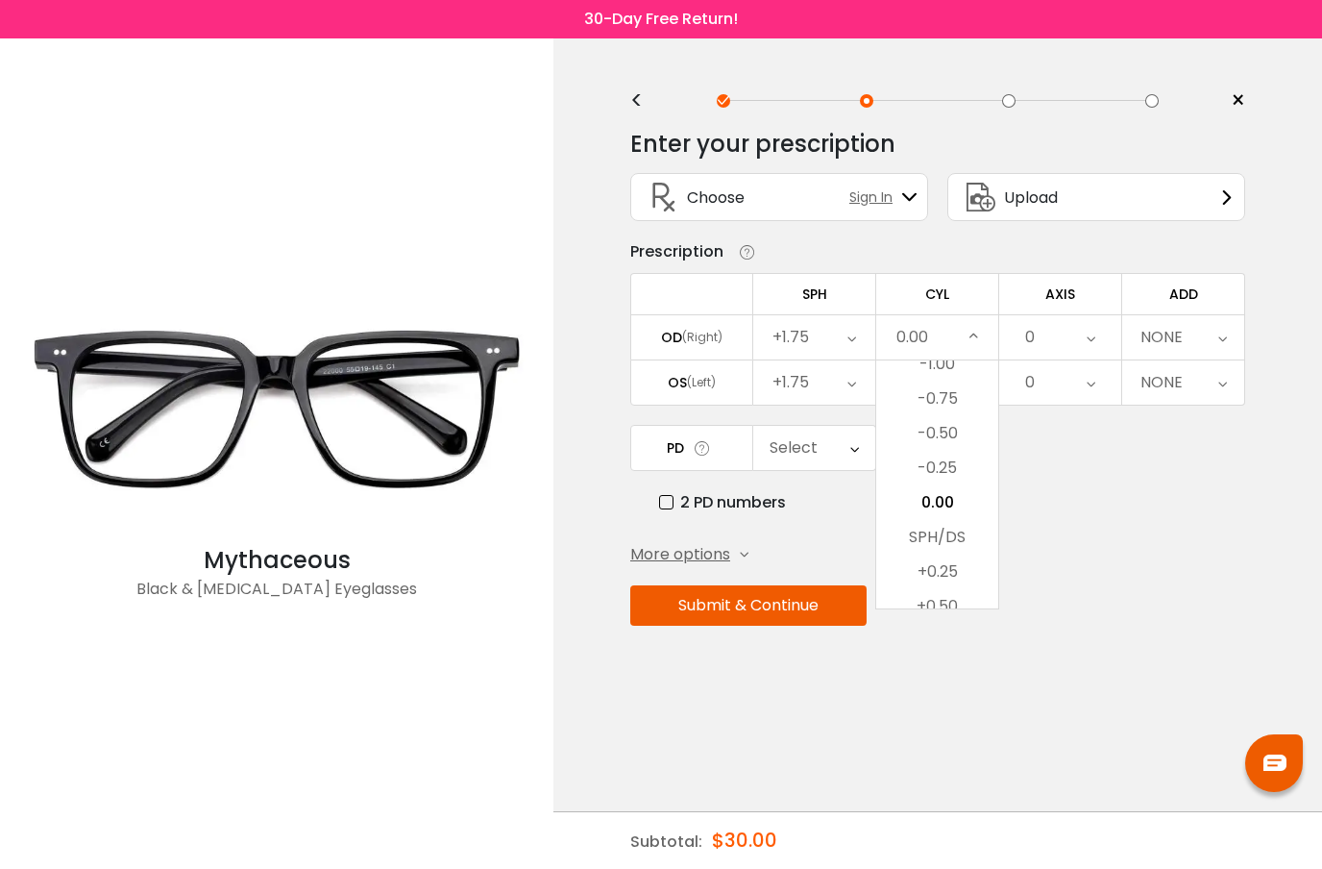
click at [971, 348] on icon at bounding box center [973, 337] width 9 height 44
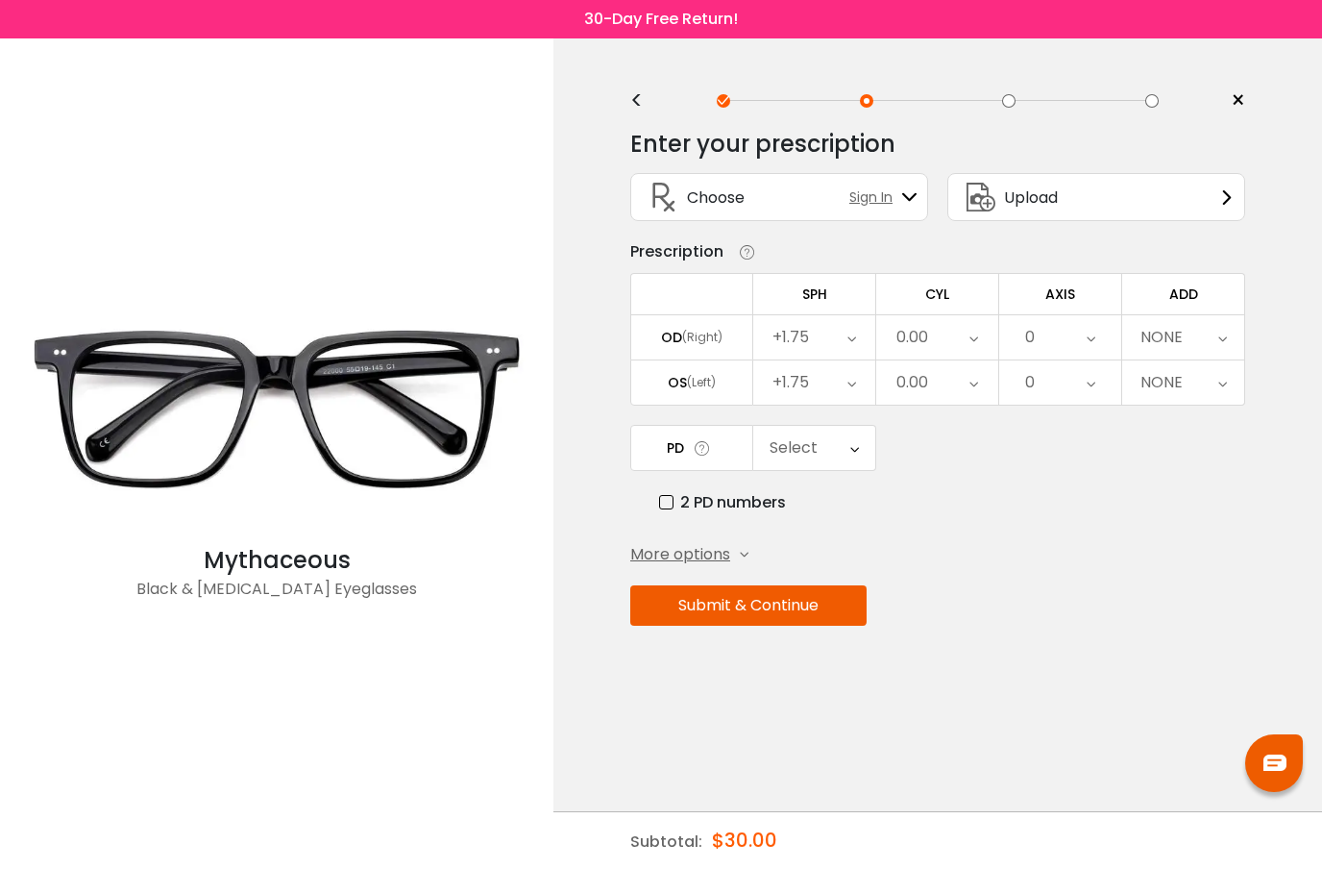
click at [1013, 499] on div "2 PD numbers" at bounding box center [952, 502] width 586 height 24
click at [852, 454] on icon at bounding box center [854, 448] width 9 height 44
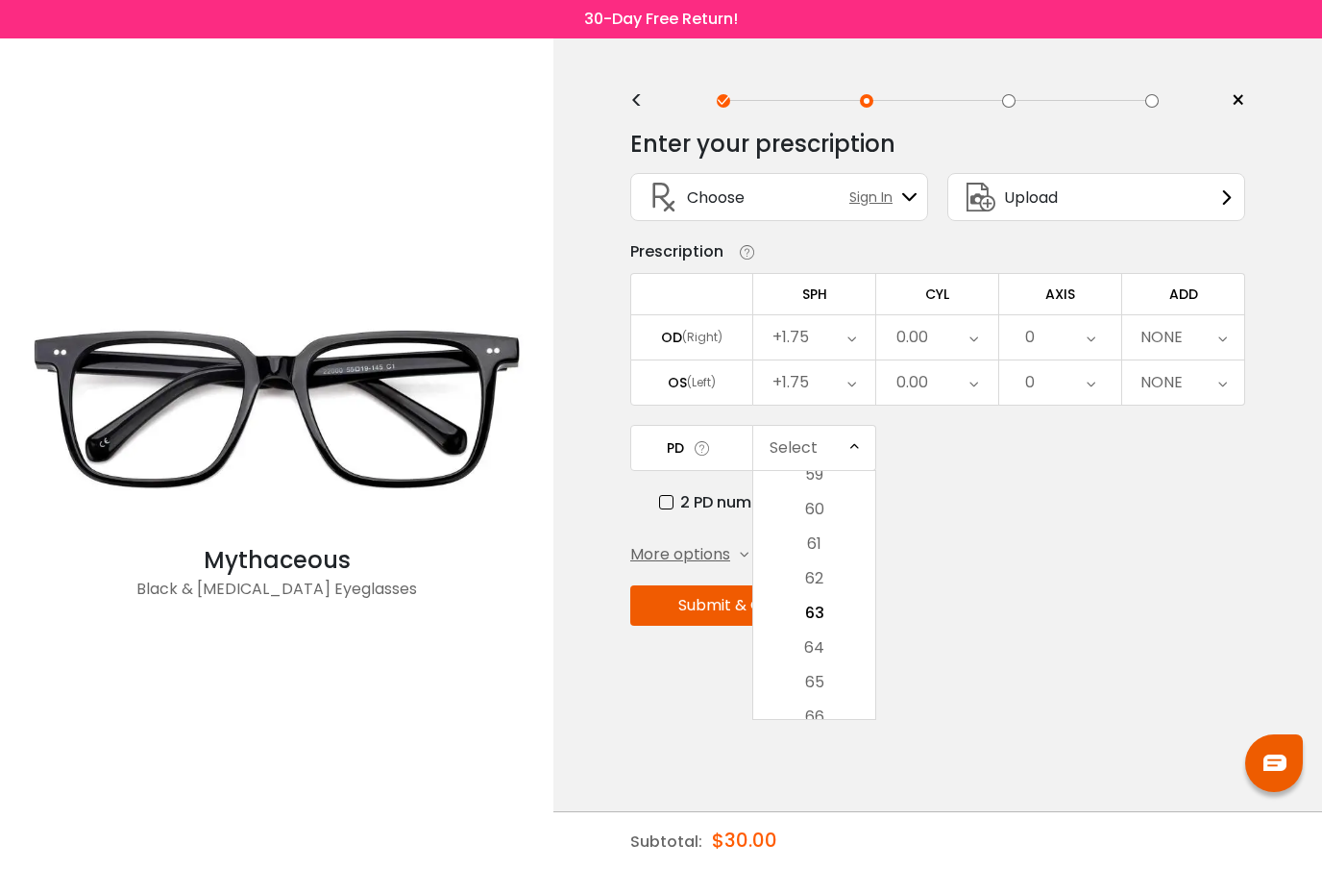
click at [952, 456] on div "PD Select Cancel PD Save 46 47 48 49 50 51 52 53 54 55 56 57 58 59 60 61 62 63 …" at bounding box center [937, 469] width 615 height 89
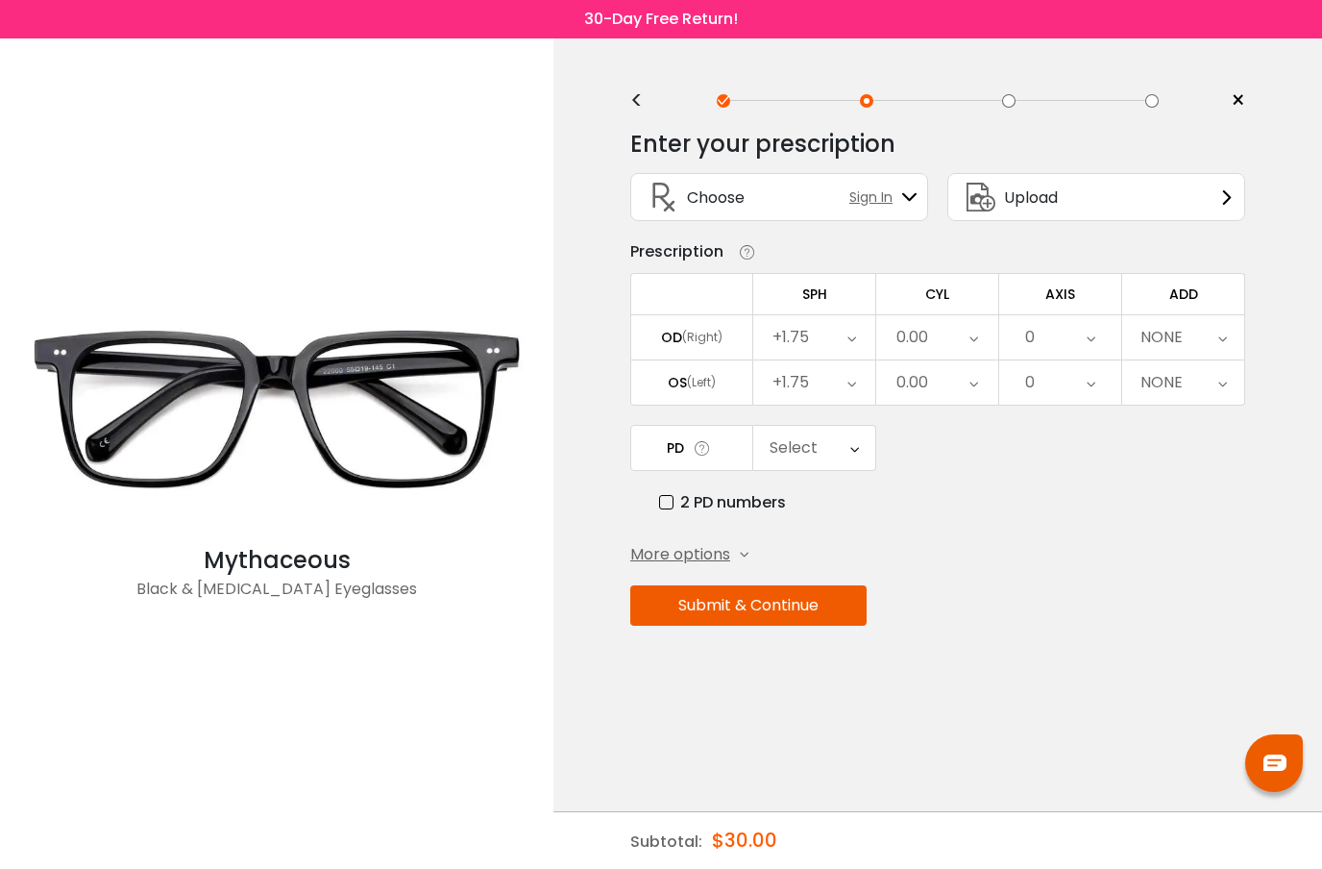
scroll to position [0, 0]
click at [850, 342] on icon at bounding box center [851, 337] width 9 height 44
click at [832, 406] on li "0.00" at bounding box center [814, 397] width 122 height 35
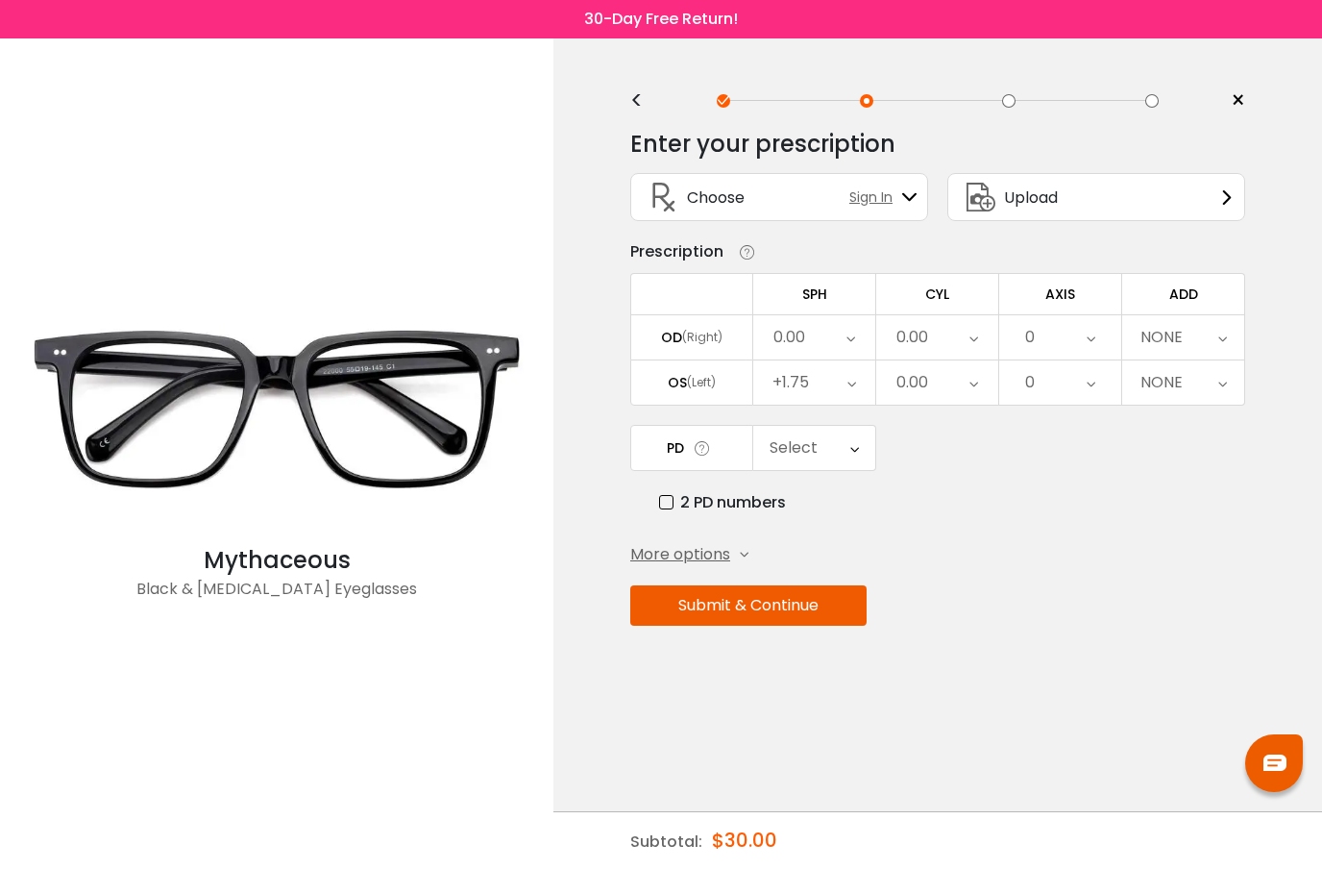
click at [842, 364] on div "+1.75" at bounding box center [814, 382] width 122 height 44
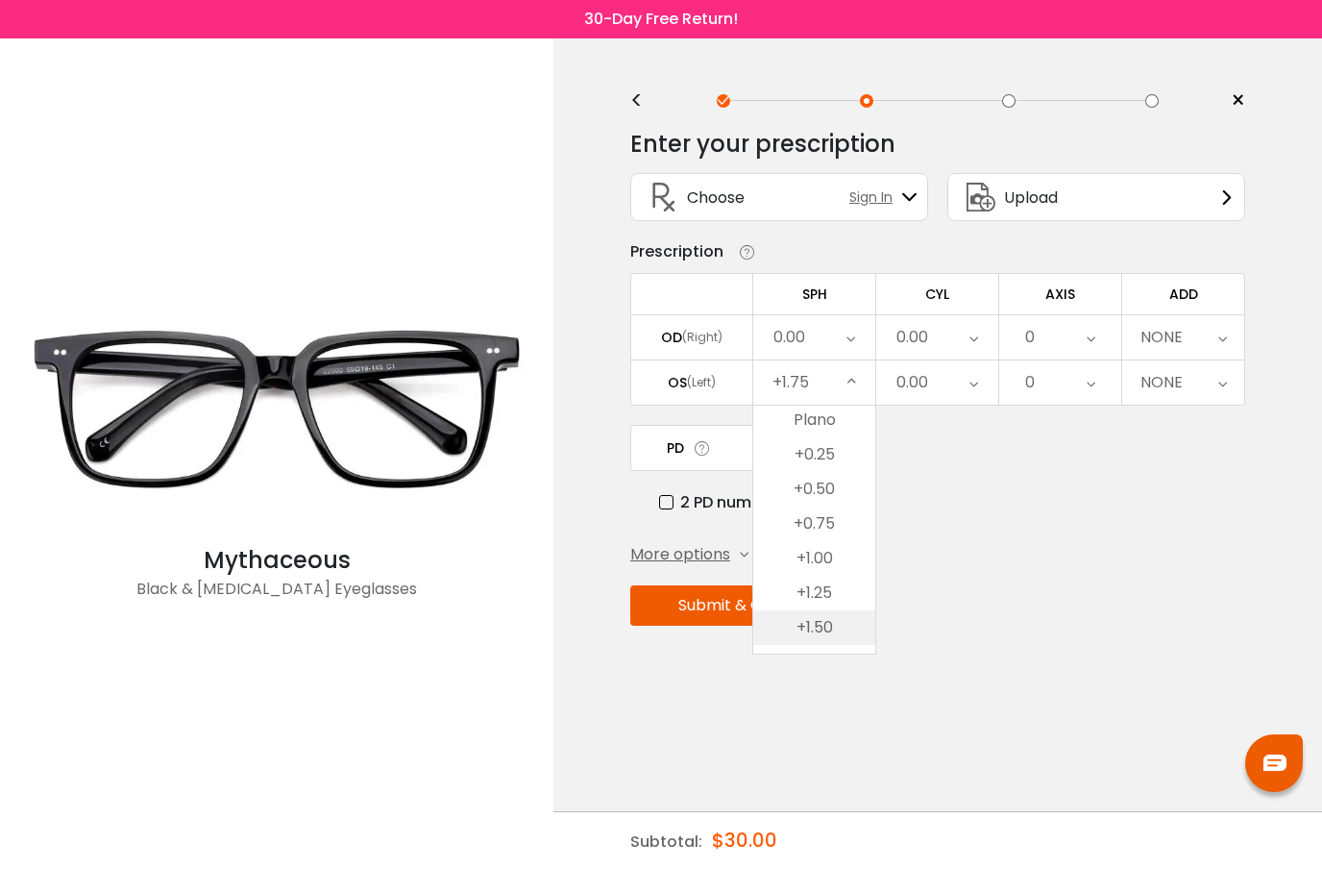
scroll to position [2759, 0]
click at [821, 417] on li "0.00" at bounding box center [814, 430] width 122 height 35
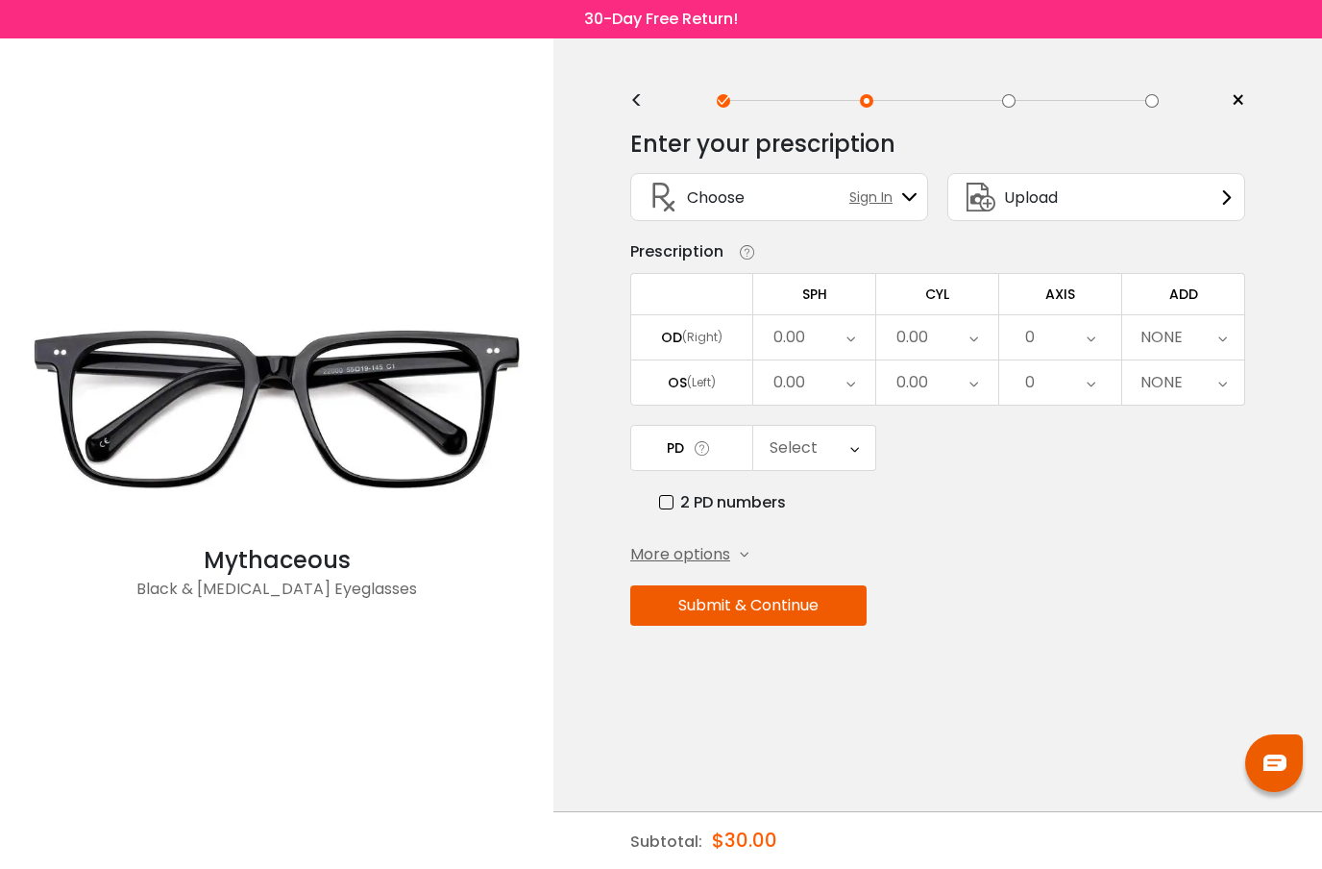
click at [1218, 325] on icon at bounding box center [1222, 337] width 9 height 44
click at [1198, 504] on li "+1.75" at bounding box center [1183, 516] width 122 height 35
click at [791, 591] on button "Submit & Continue" at bounding box center [748, 605] width 236 height 40
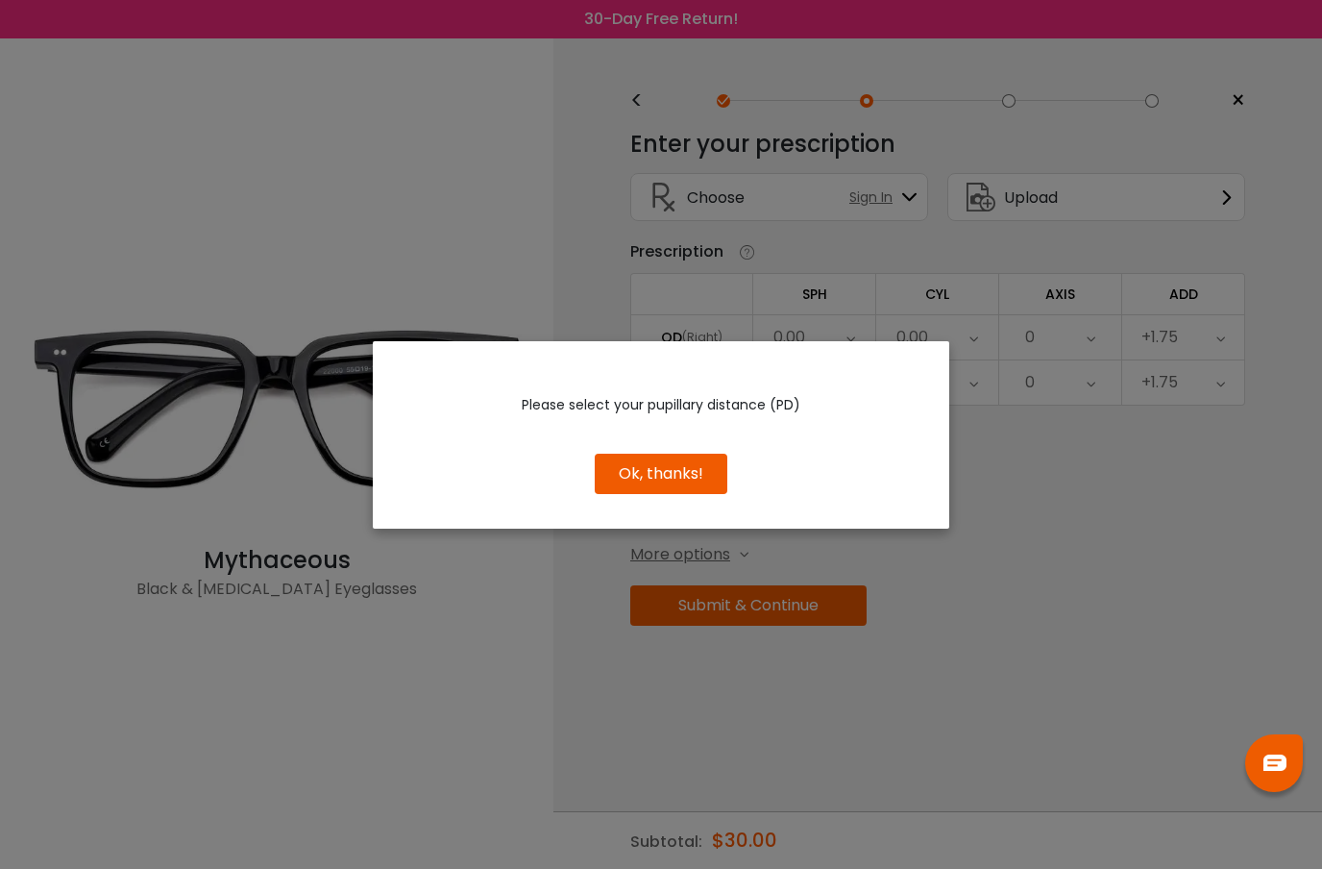
click at [678, 472] on button "Ok, thanks!" at bounding box center [661, 474] width 133 height 40
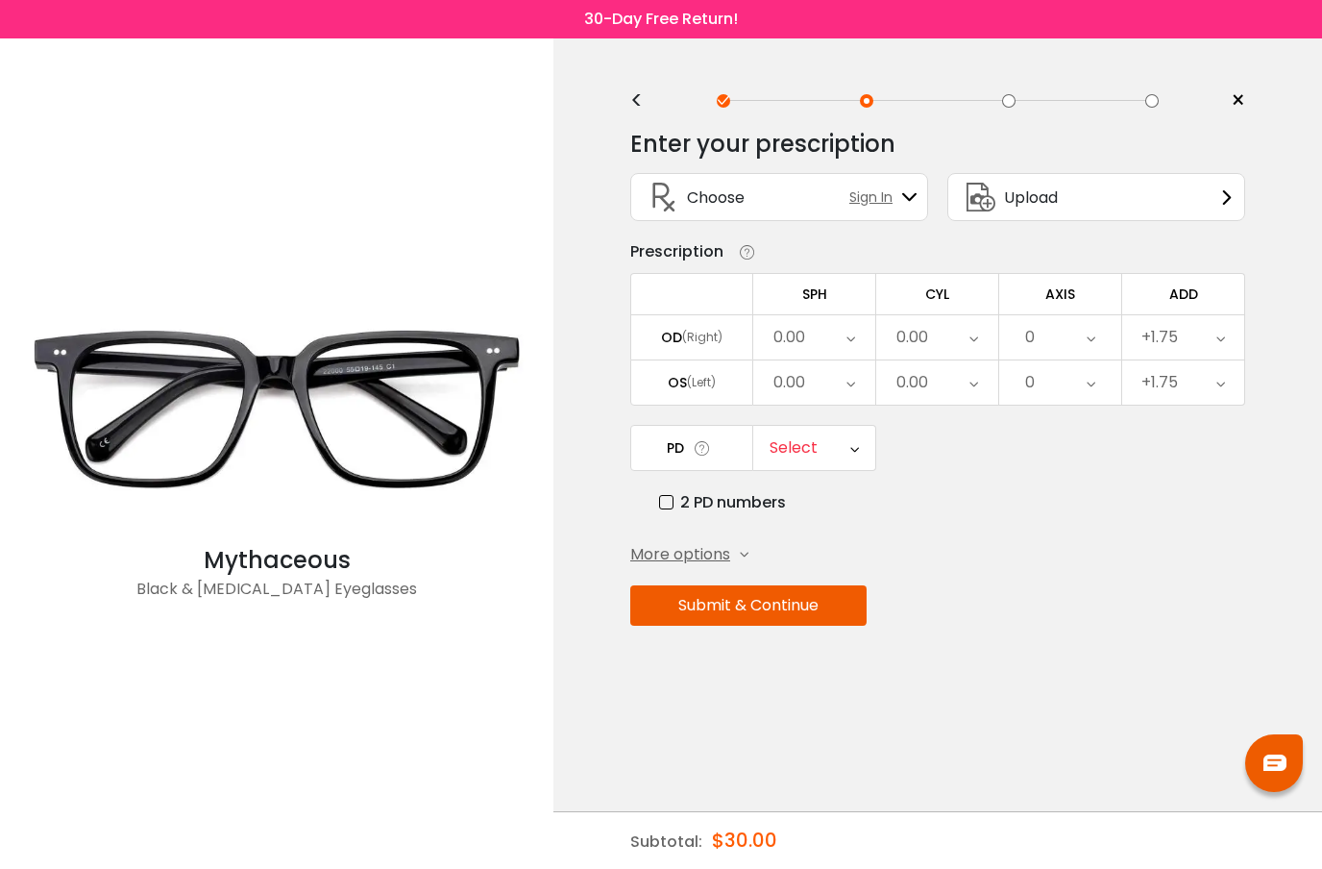
click at [851, 433] on icon at bounding box center [854, 448] width 9 height 44
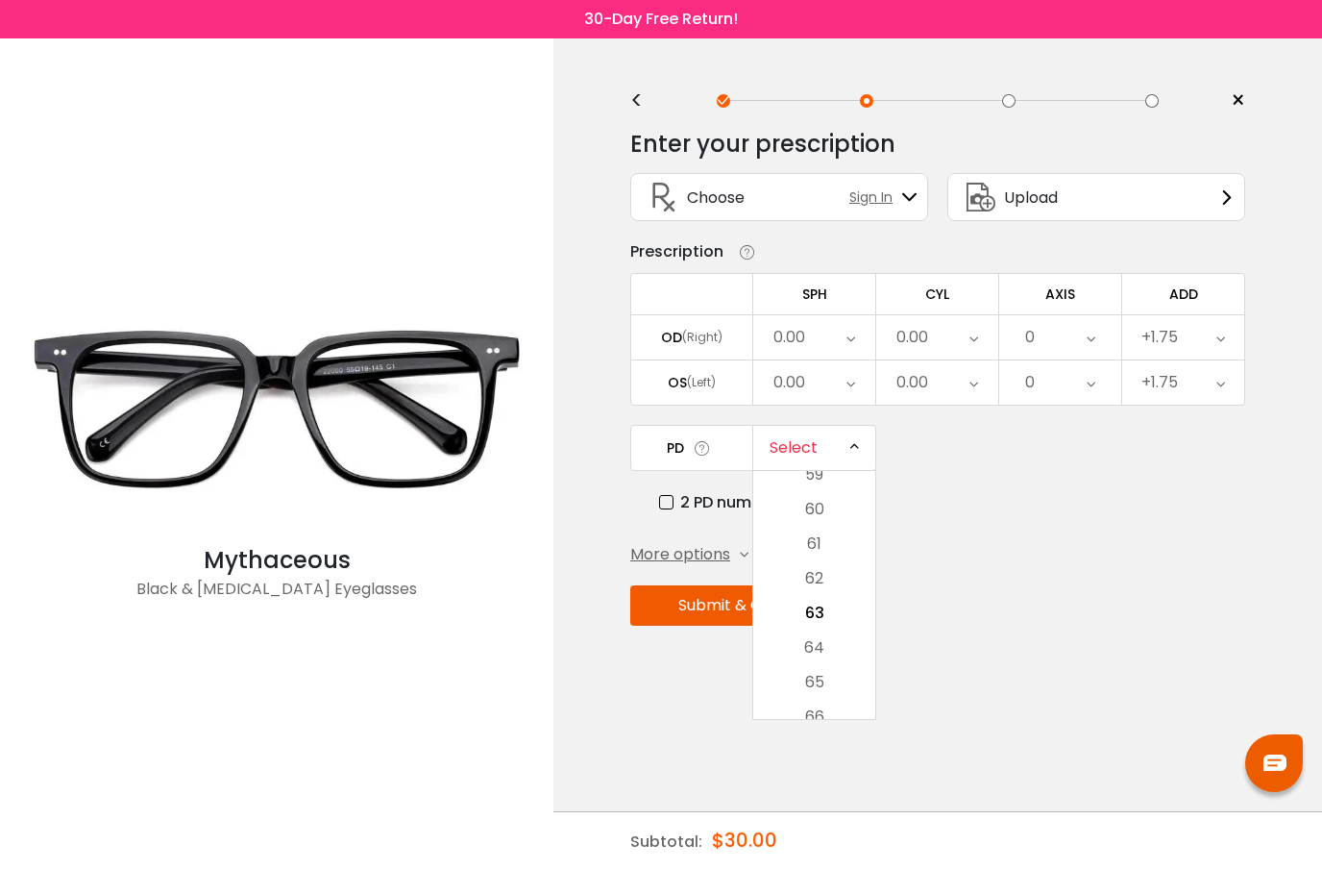
click at [944, 442] on div "PD Select Cancel PD Save 46 47 48 49 50 51 52 53 54 55 56 57 58 59 60 61 62 63 …" at bounding box center [937, 469] width 615 height 89
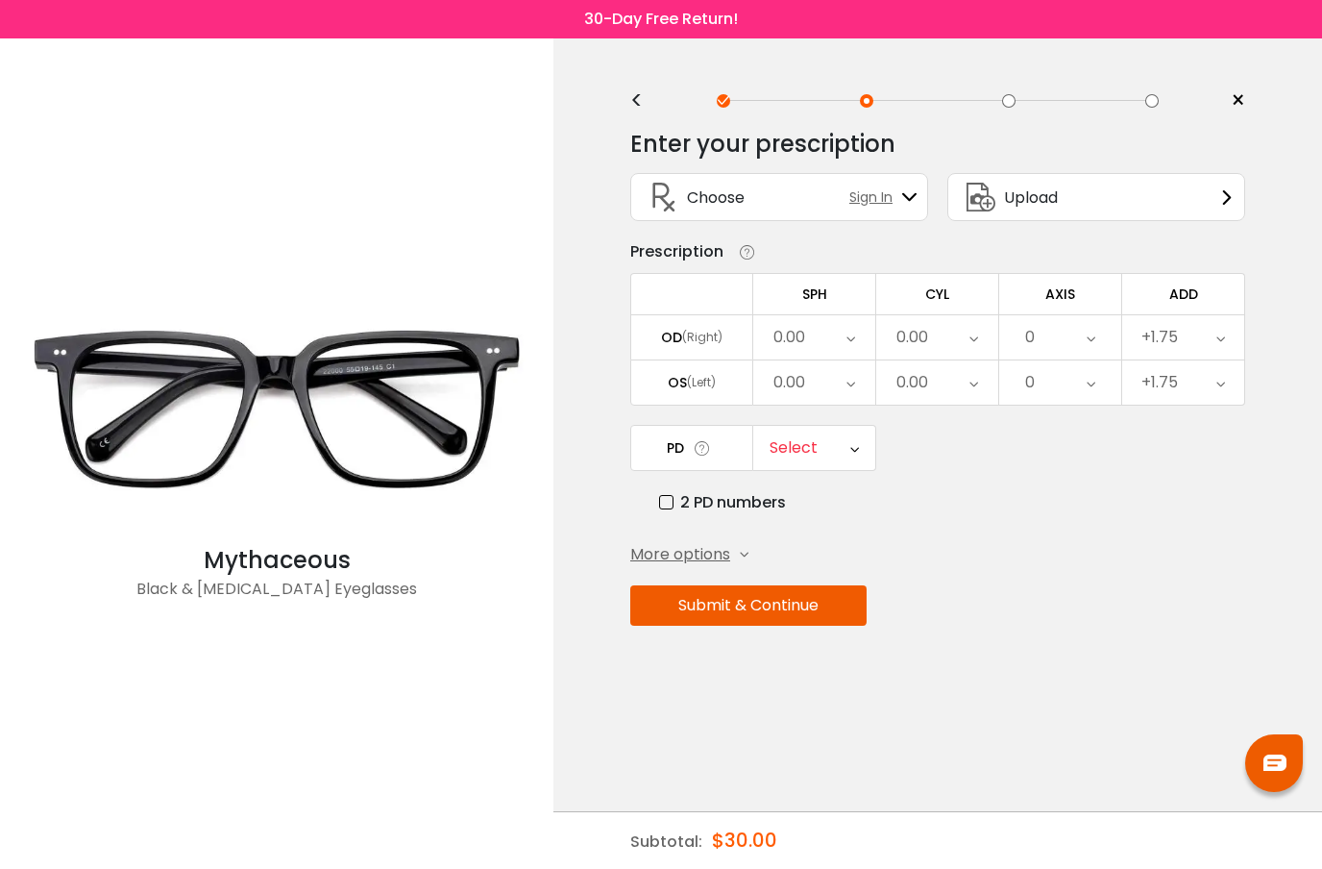
scroll to position [0, 0]
